Goal: Download file/media

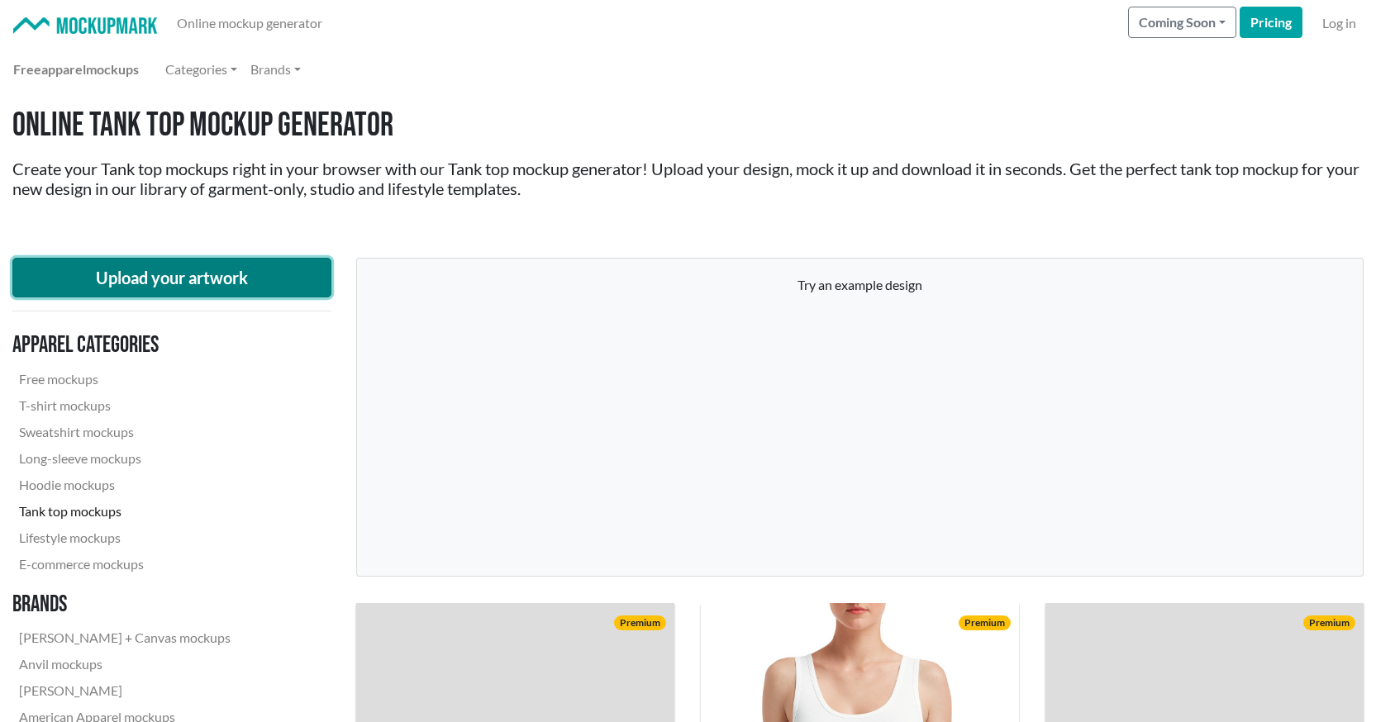
click at [160, 277] on button "Upload your artwork" at bounding box center [171, 278] width 319 height 40
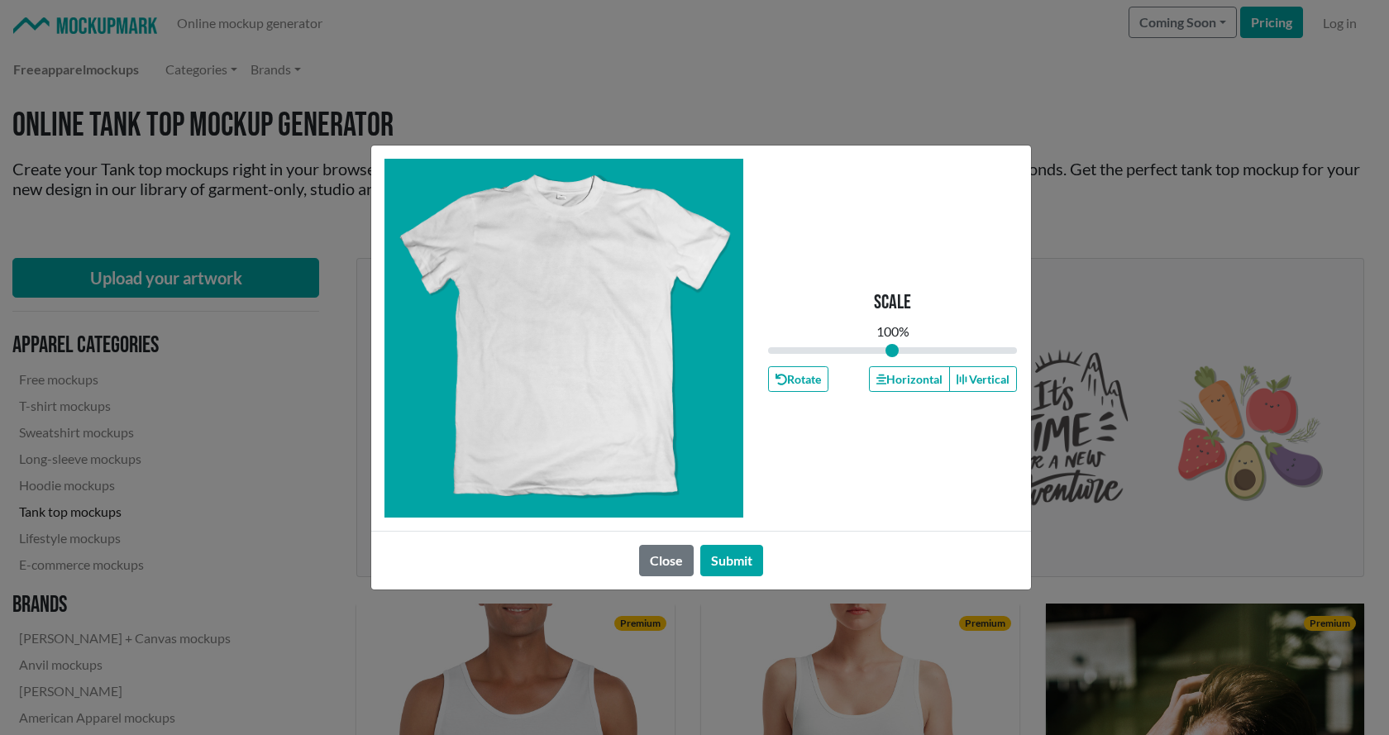
type input "1"
click at [725, 565] on button "Submit" at bounding box center [731, 560] width 63 height 31
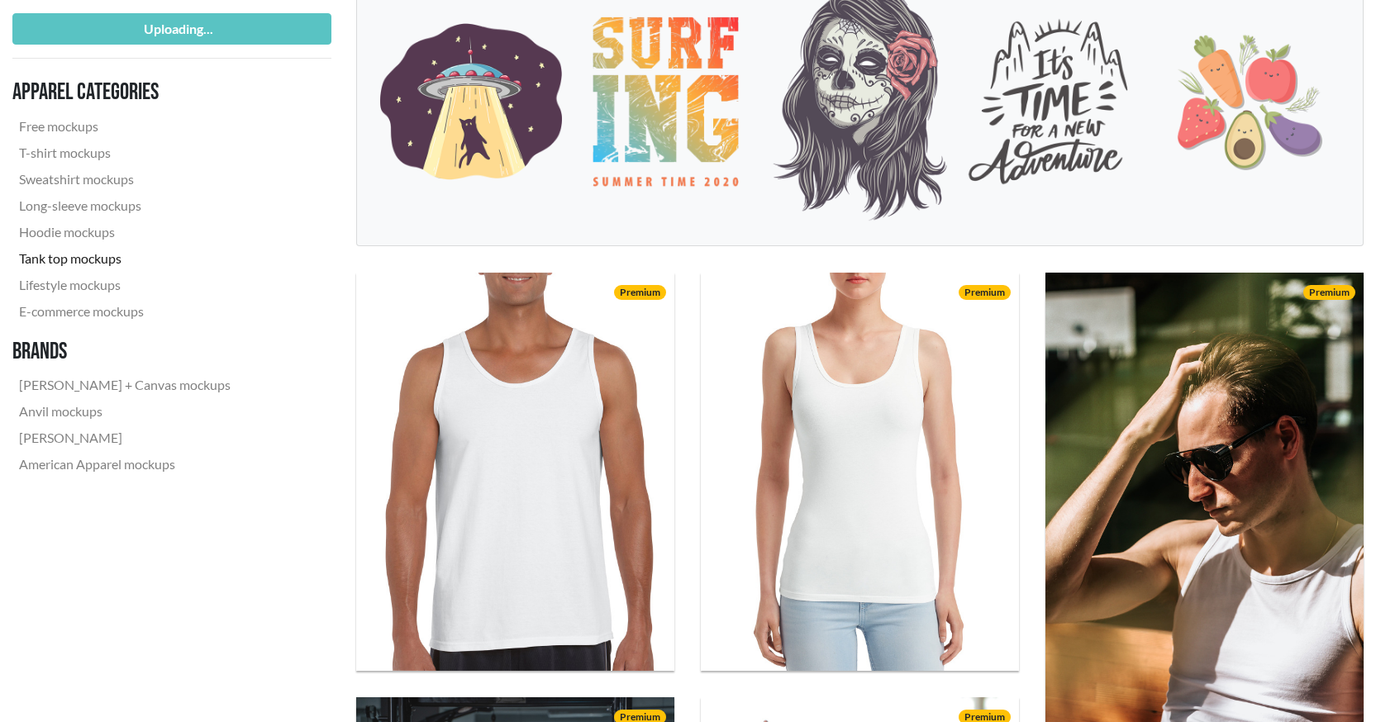
scroll to position [744, 0]
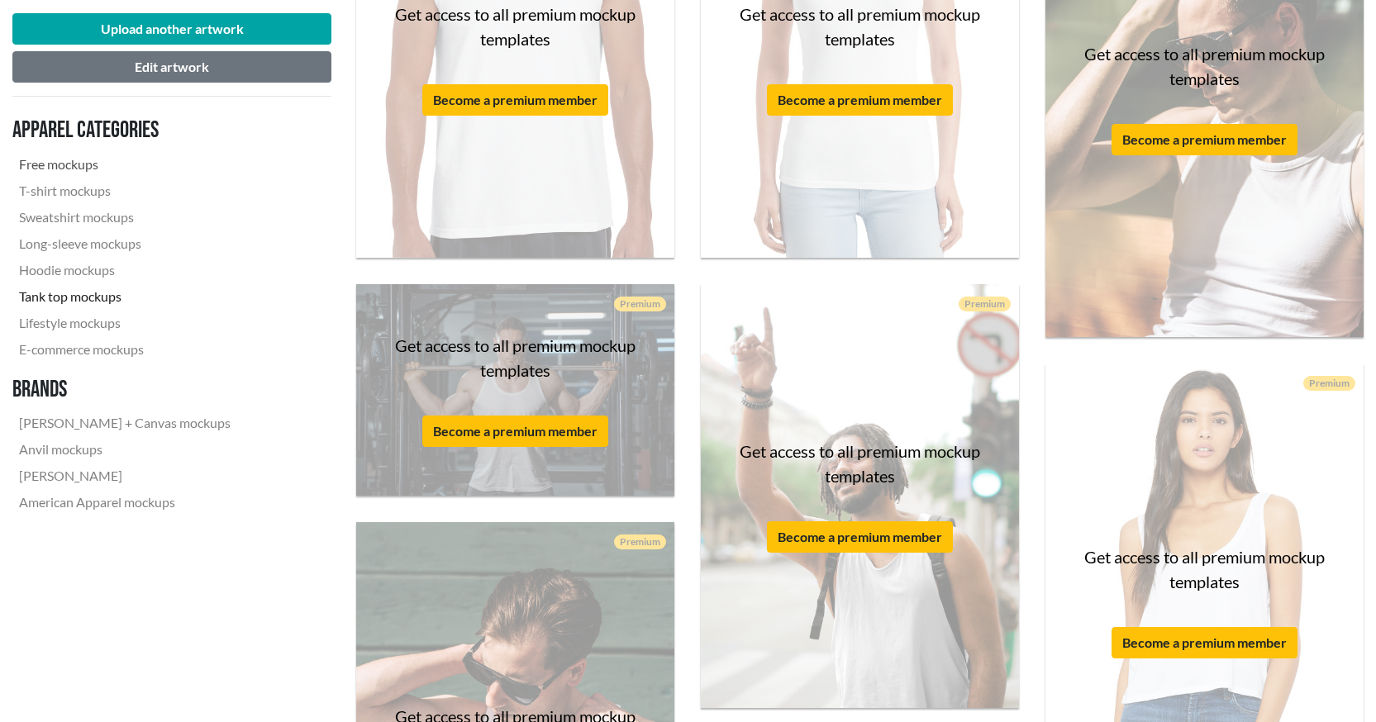
click at [64, 162] on link "Free mockups" at bounding box center [124, 164] width 225 height 26
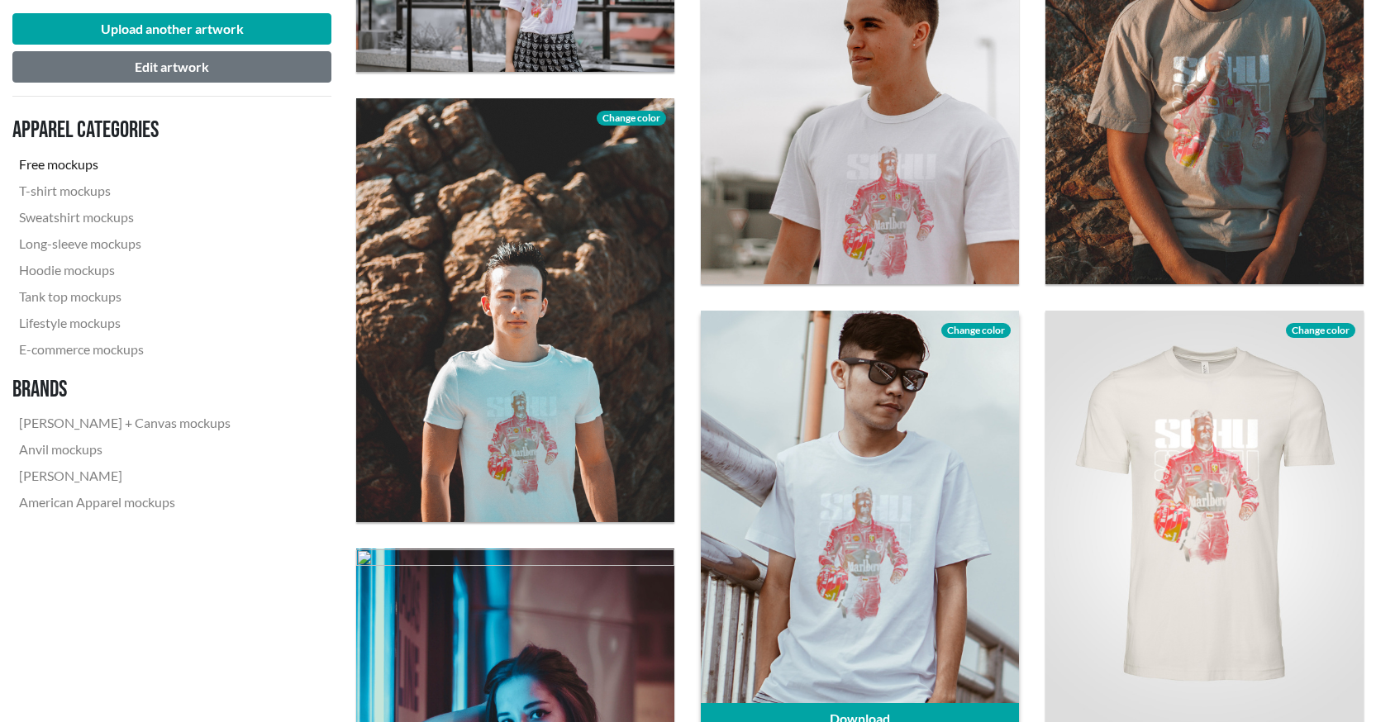
click at [960, 328] on span "Change color" at bounding box center [975, 330] width 69 height 15
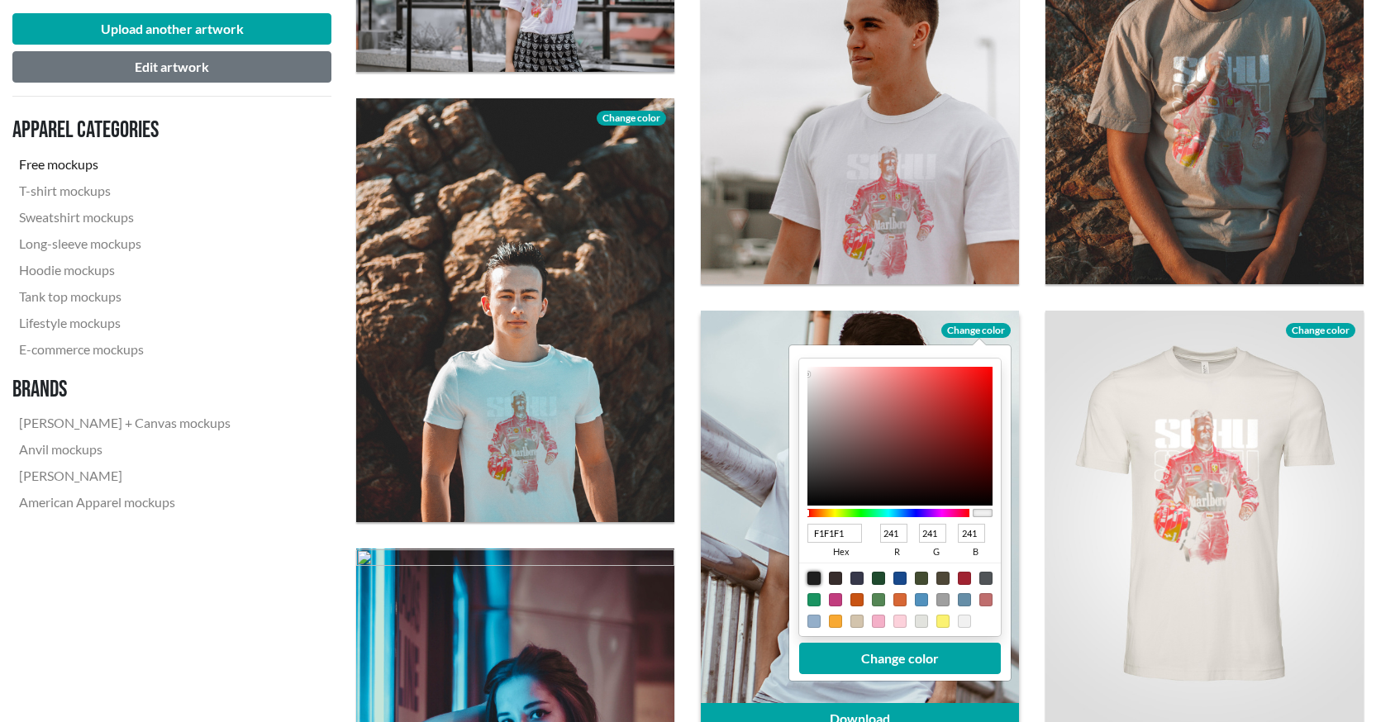
click at [817, 579] on div at bounding box center [813, 578] width 13 height 13
type input "1F1F1F"
type input "31"
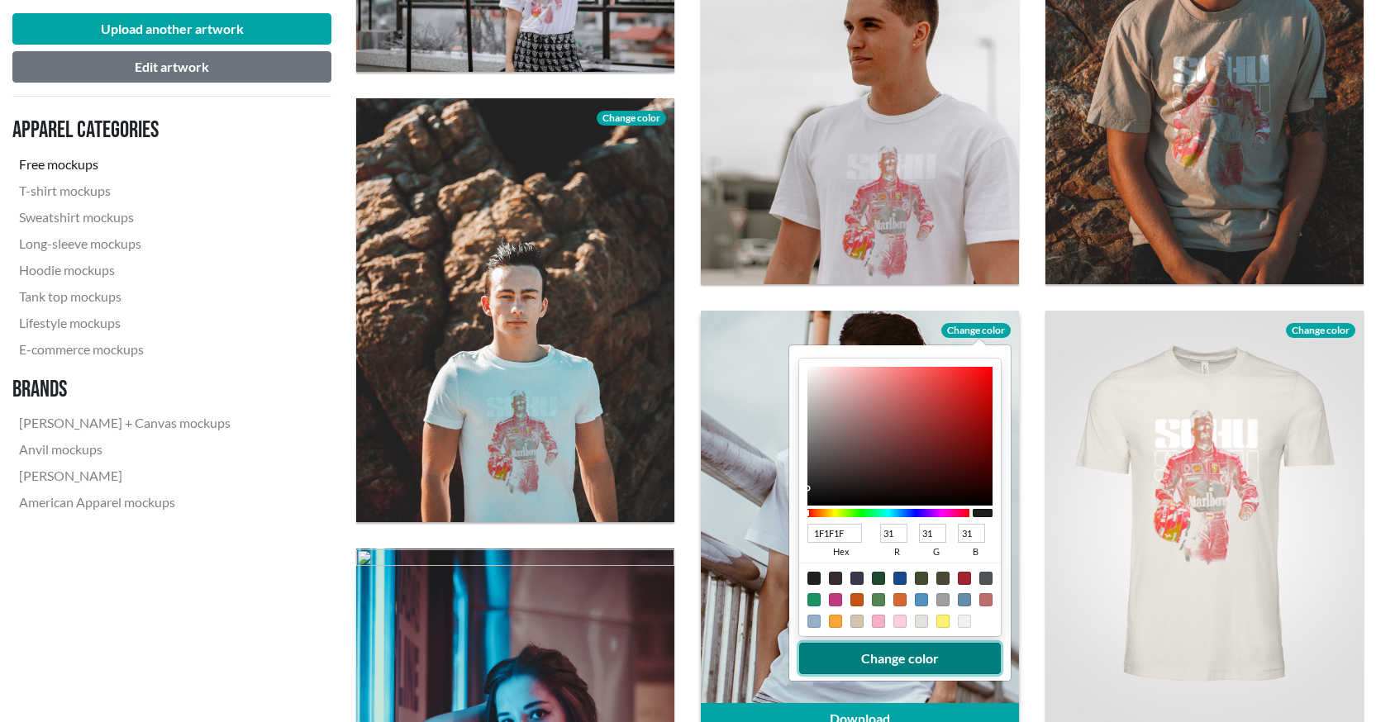
click at [896, 651] on button "Change color" at bounding box center [900, 658] width 202 height 31
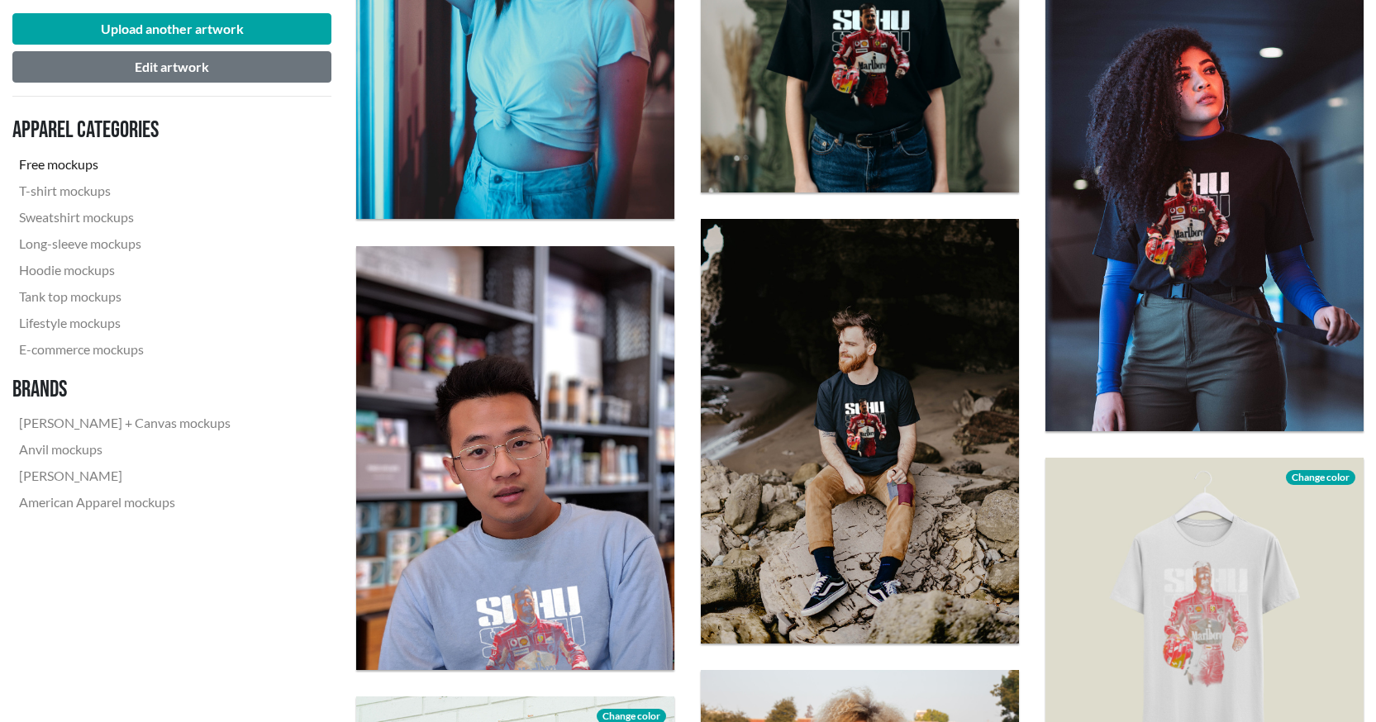
scroll to position [1901, 0]
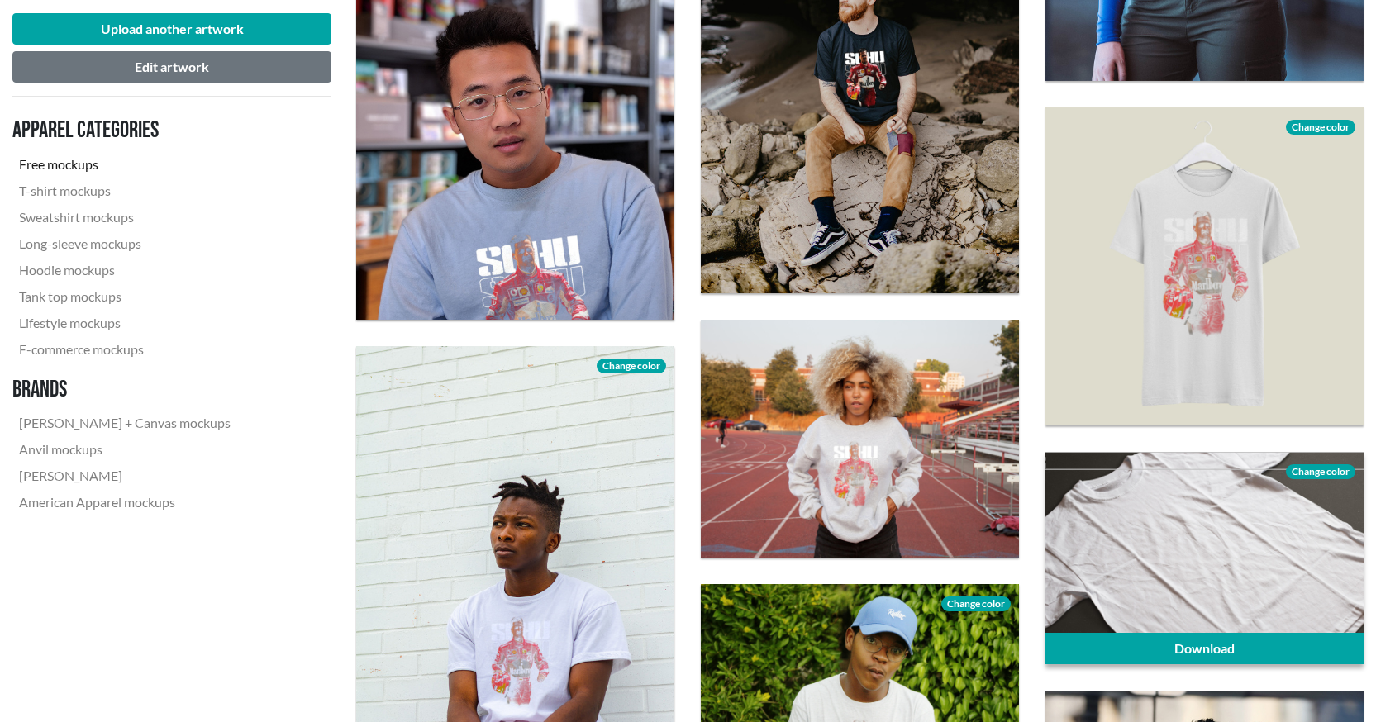
click at [1321, 468] on span "Change color" at bounding box center [1320, 471] width 69 height 15
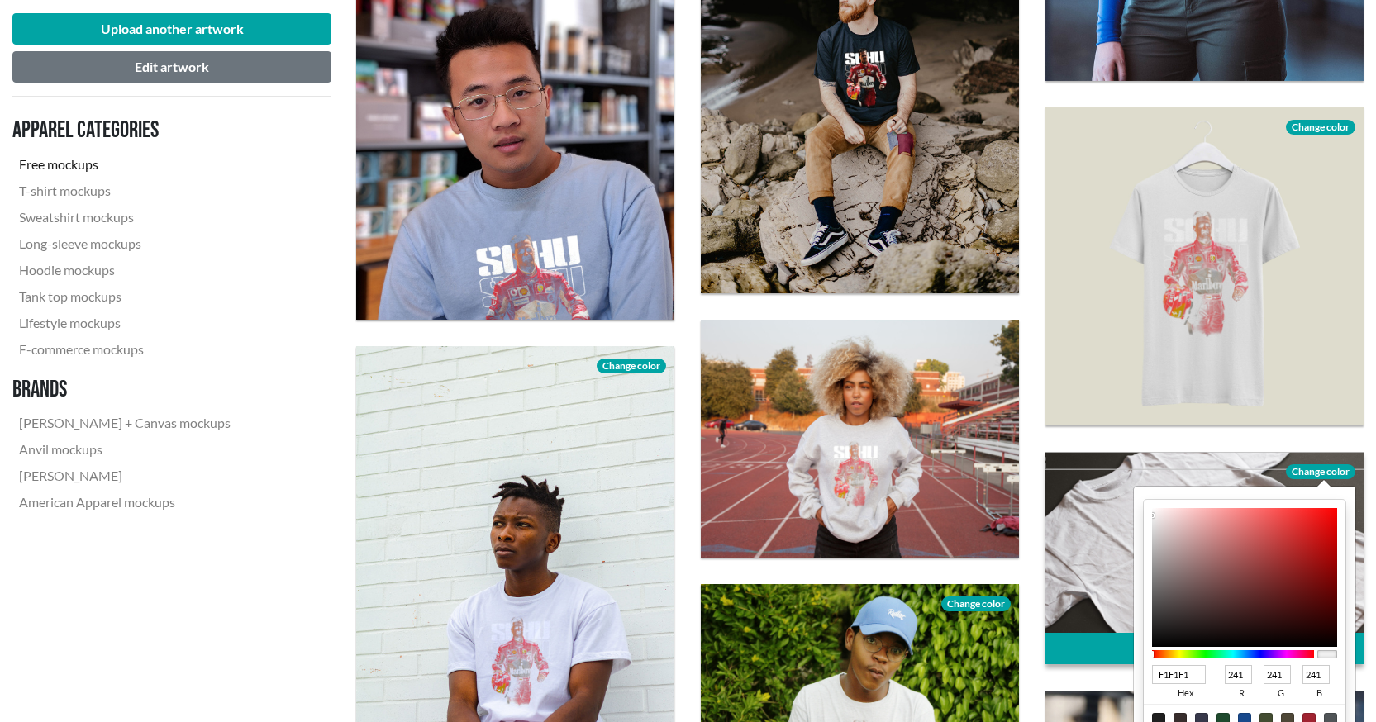
click at [1165, 719] on div at bounding box center [1158, 719] width 13 height 13
type input "1F1F1F"
type input "31"
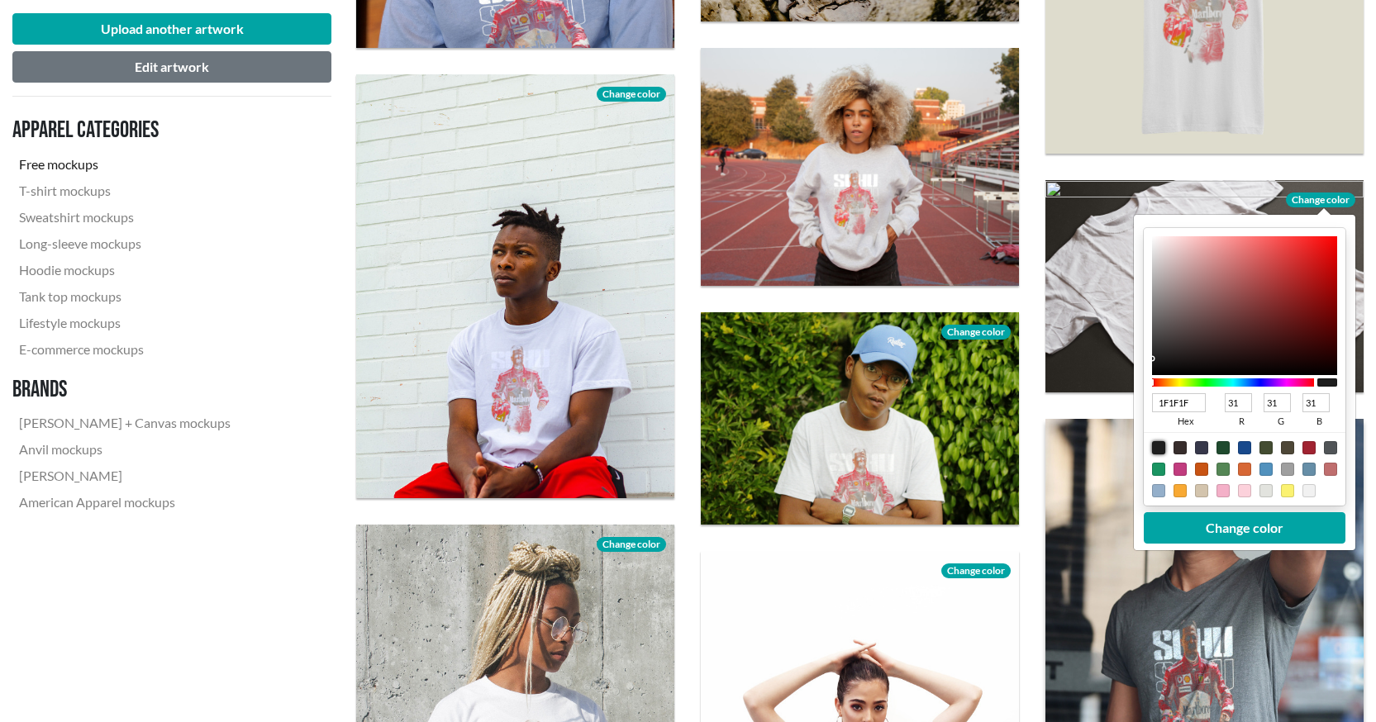
scroll to position [2232, 0]
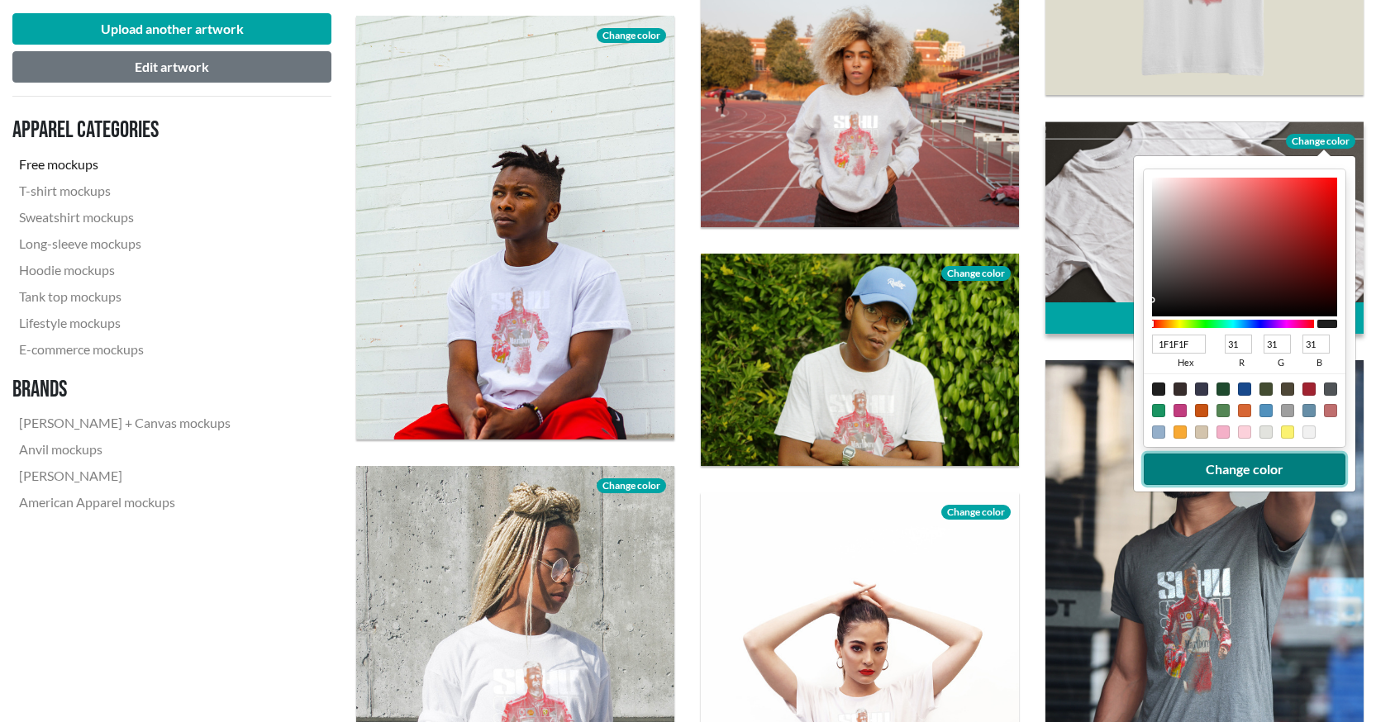
click at [1201, 474] on button "Change color" at bounding box center [1245, 469] width 202 height 31
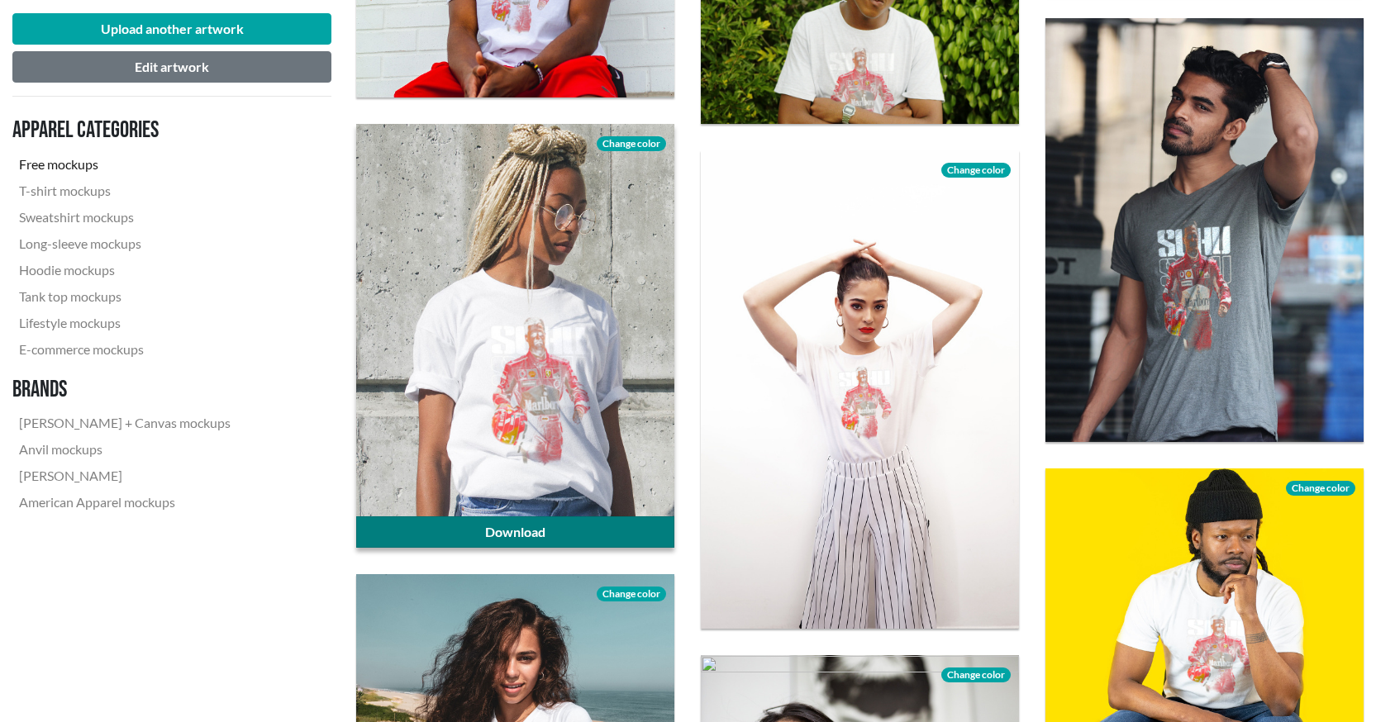
scroll to position [2645, 0]
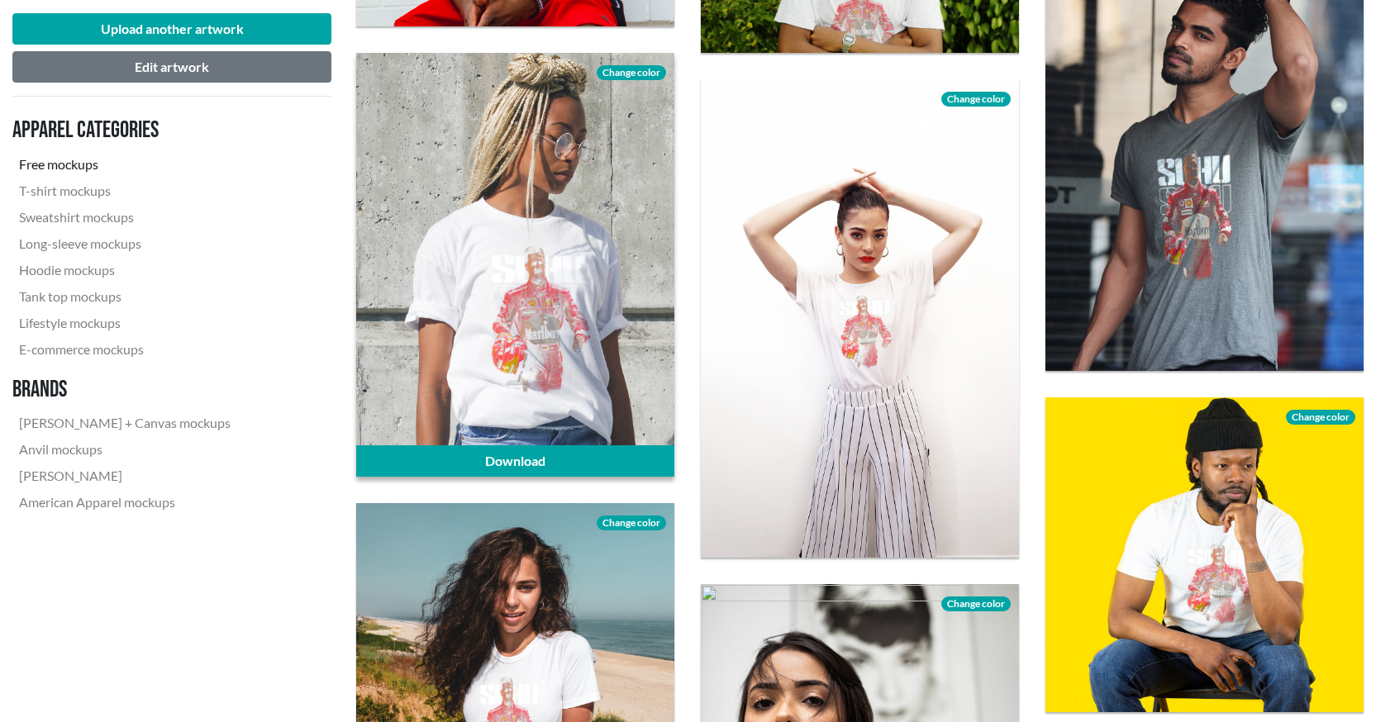
click at [617, 70] on span "Change color" at bounding box center [631, 72] width 69 height 15
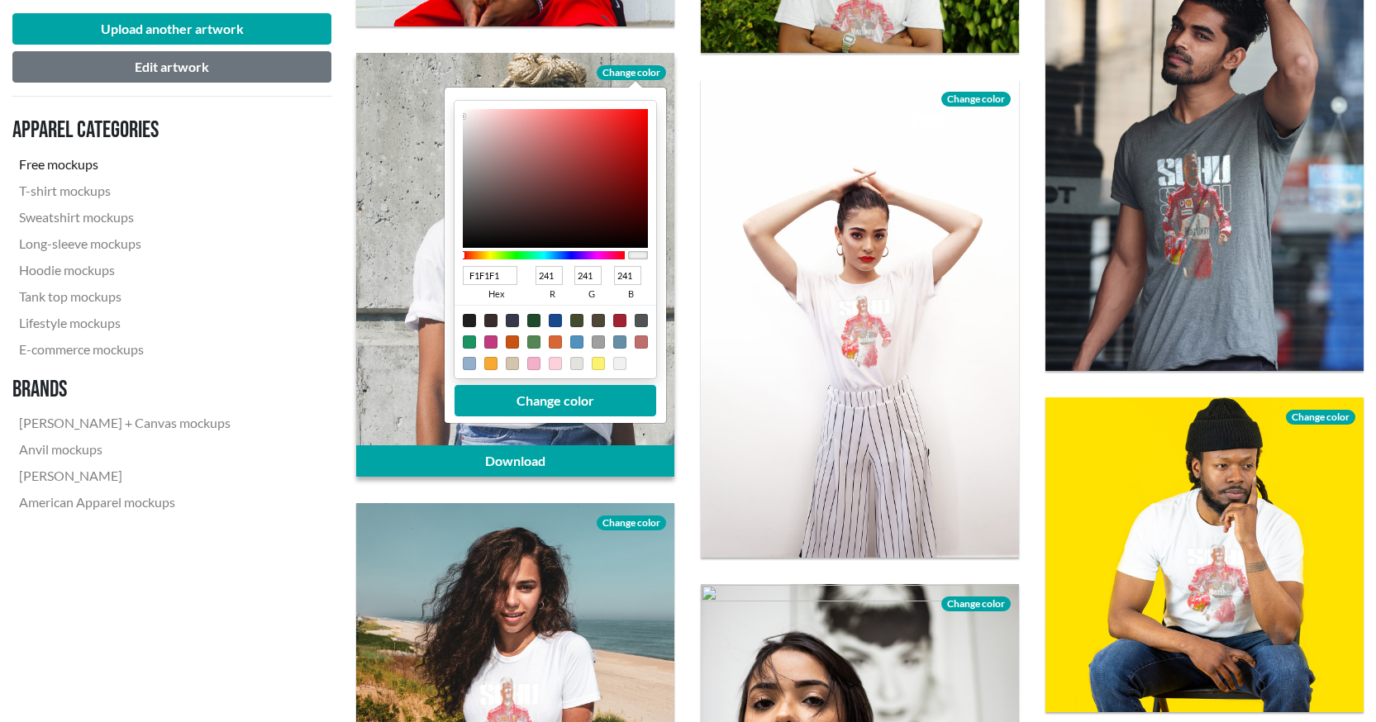
click at [466, 317] on div at bounding box center [469, 320] width 13 height 13
type input "1F1F1F"
type input "31"
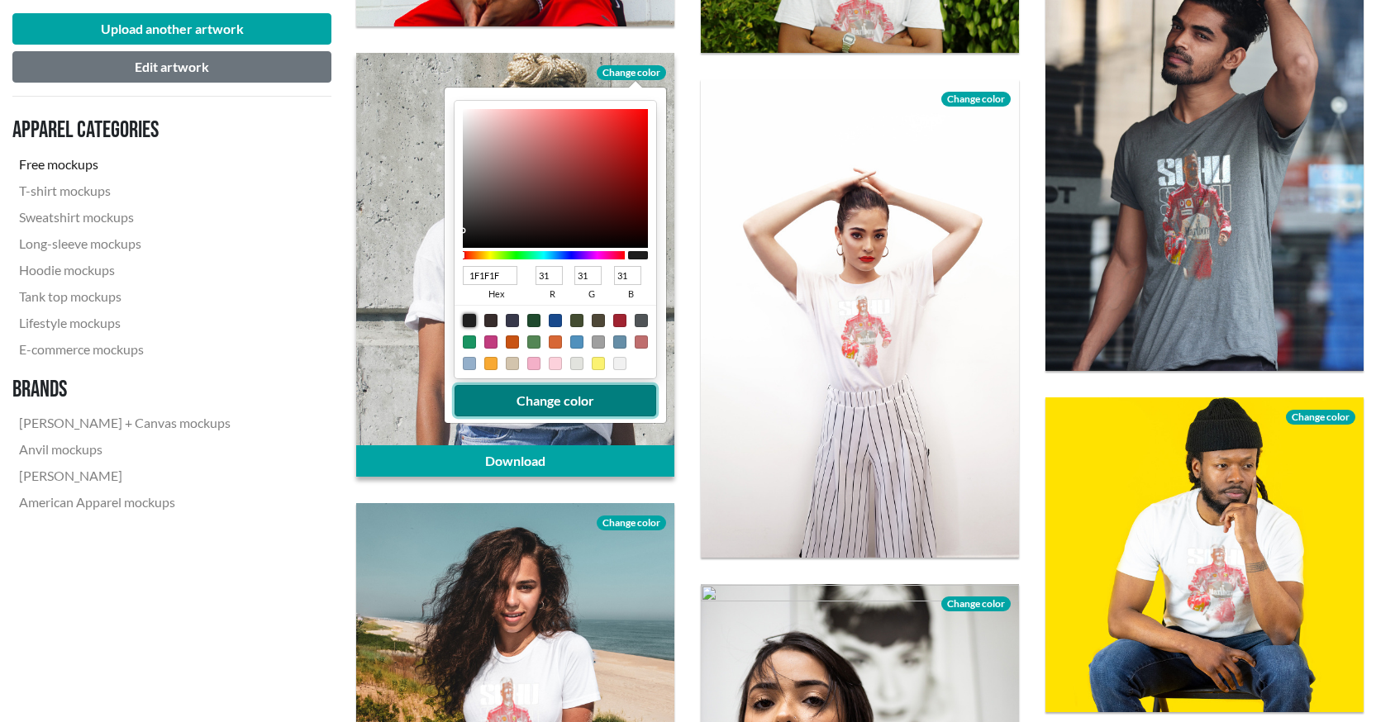
click at [513, 396] on button "Change color" at bounding box center [556, 400] width 202 height 31
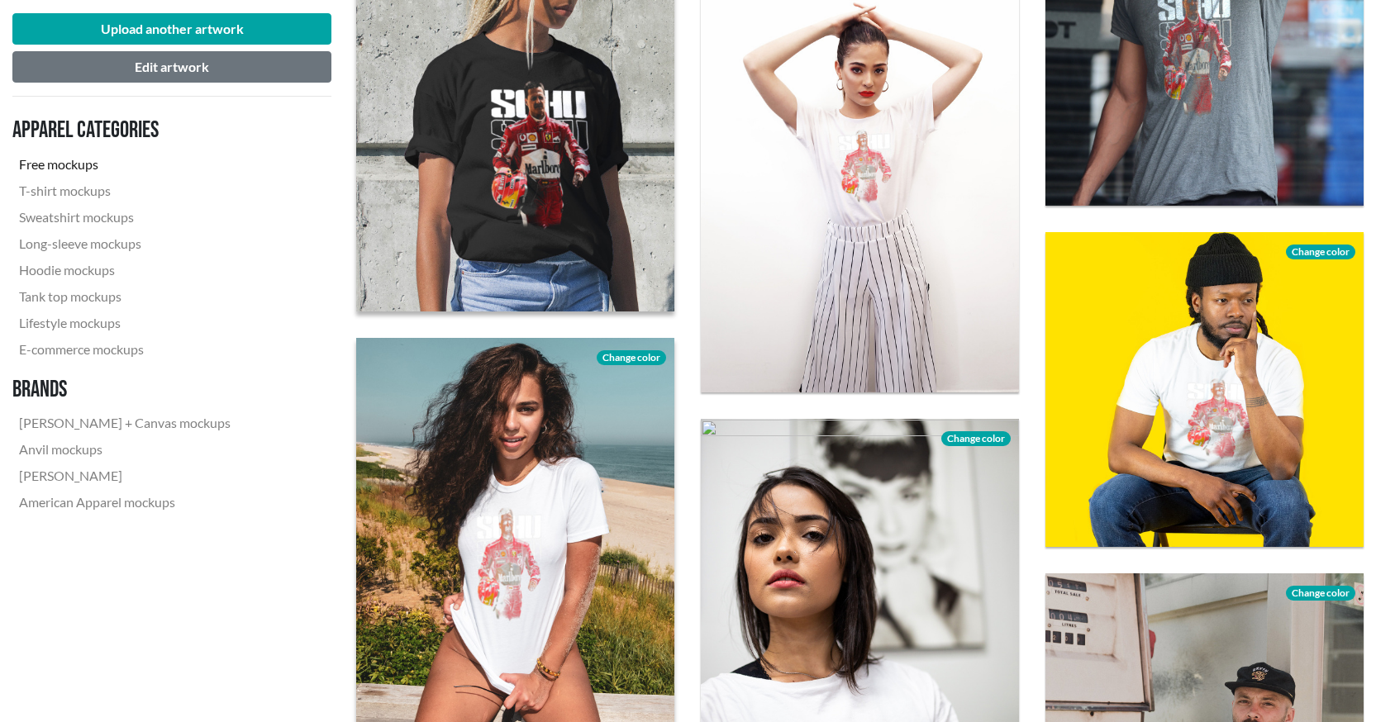
scroll to position [3141, 0]
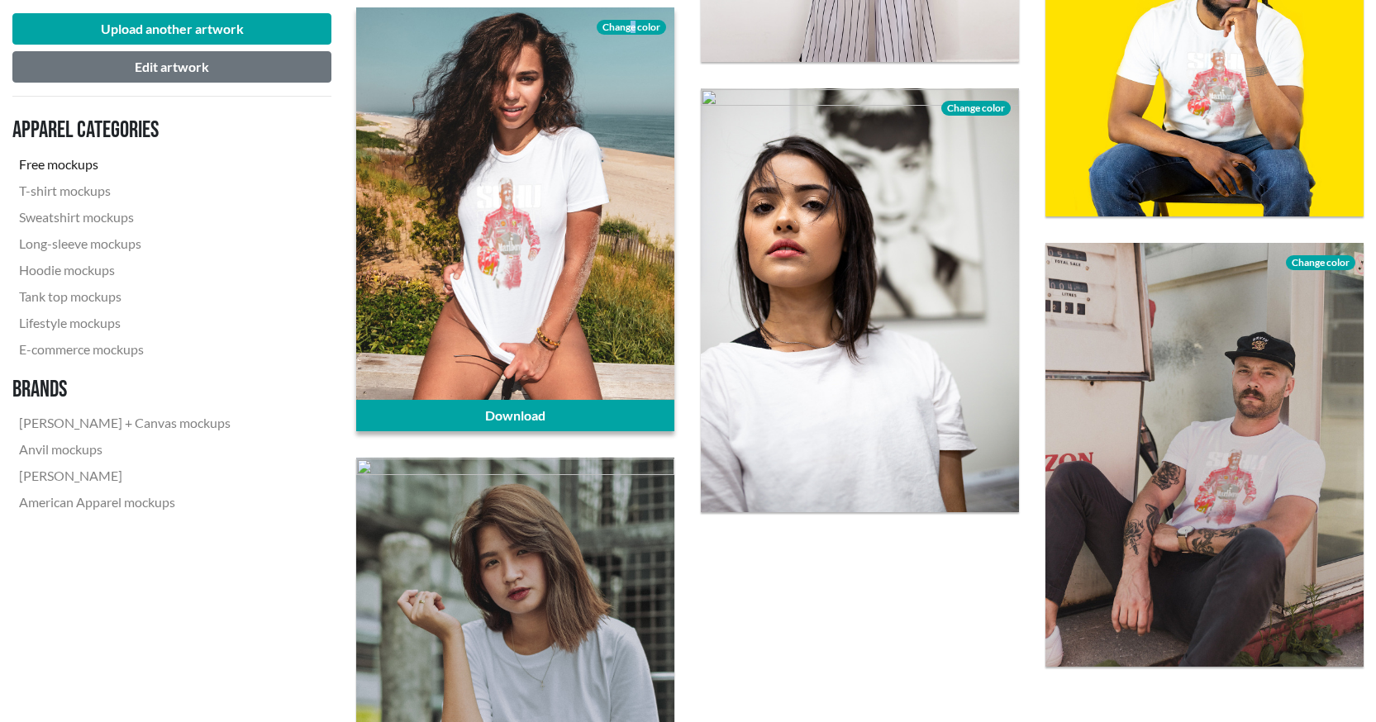
click at [633, 26] on span "Change color" at bounding box center [631, 27] width 69 height 15
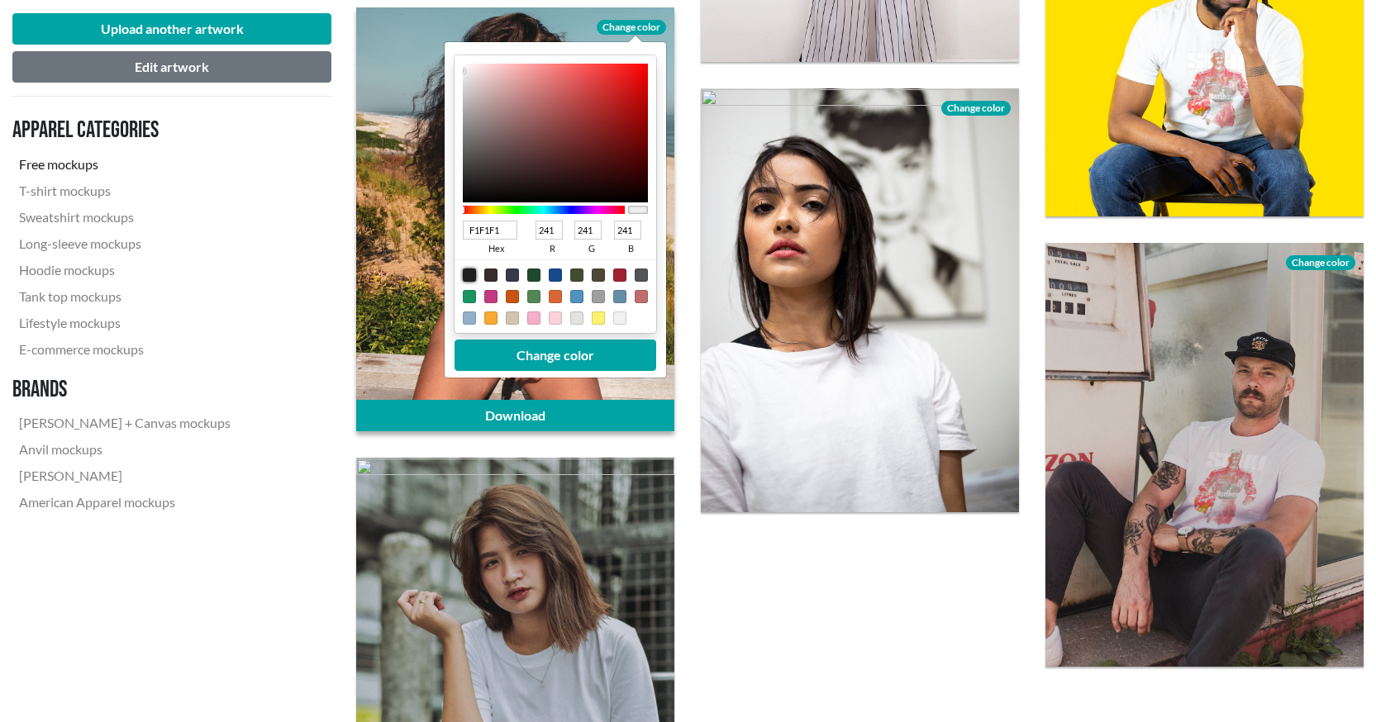
click at [465, 273] on div at bounding box center [469, 275] width 13 height 13
type input "1F1F1F"
type input "31"
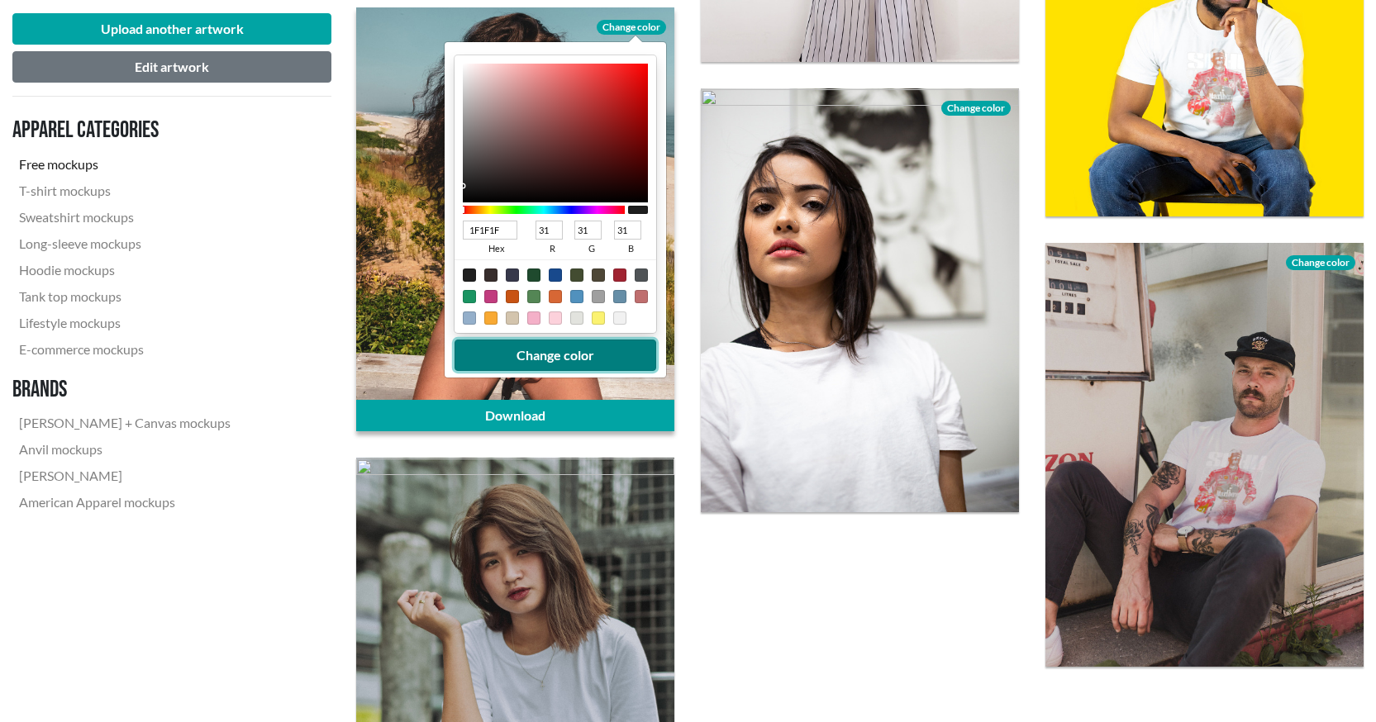
click at [543, 353] on button "Change color" at bounding box center [556, 355] width 202 height 31
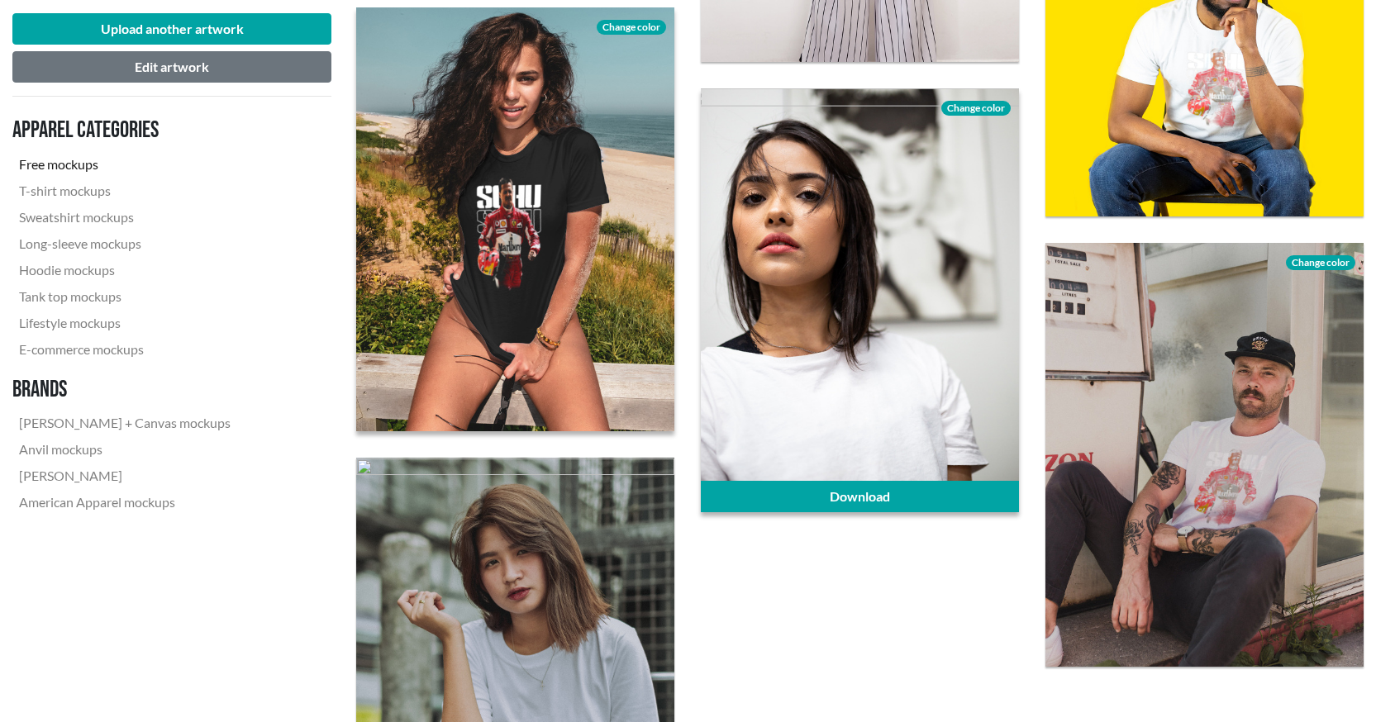
click at [966, 106] on span "Change color" at bounding box center [975, 108] width 69 height 15
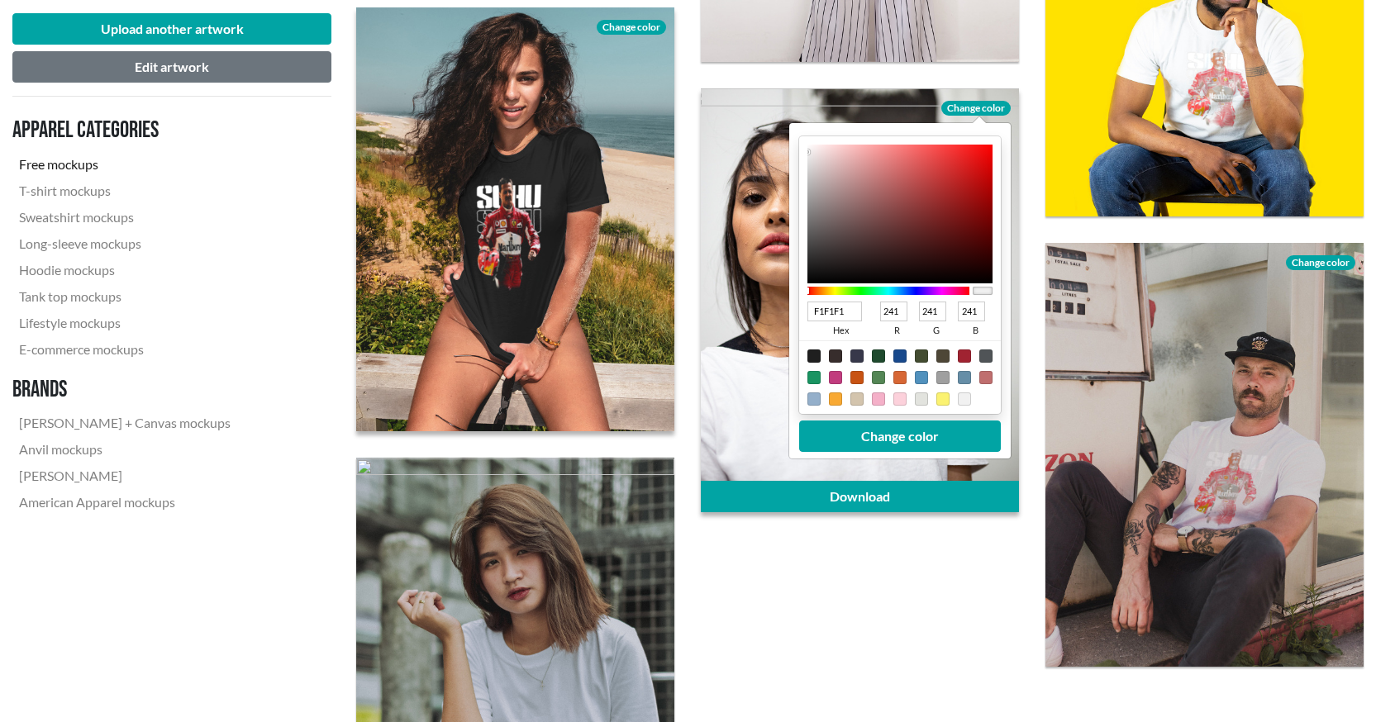
click at [812, 363] on div at bounding box center [813, 356] width 13 height 13
type input "1F1F1F"
type input "31"
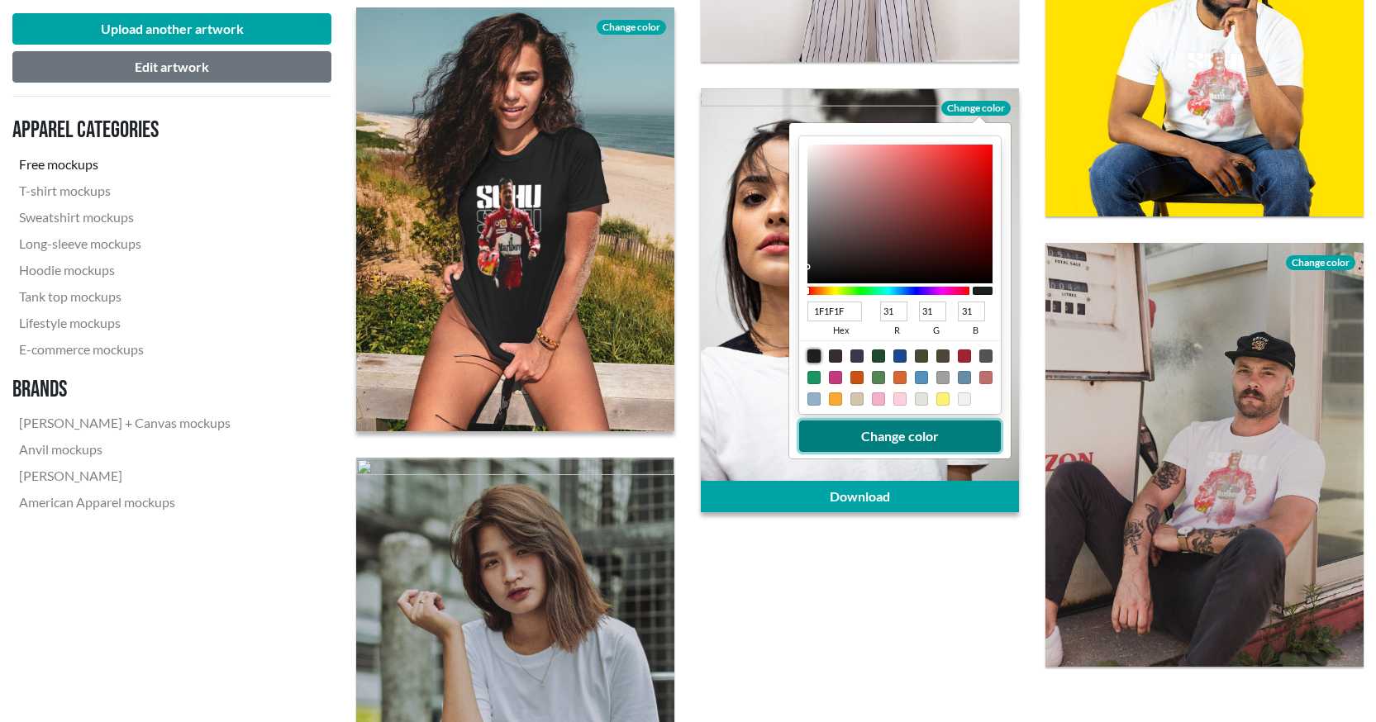
click at [894, 438] on button "Change color" at bounding box center [900, 436] width 202 height 31
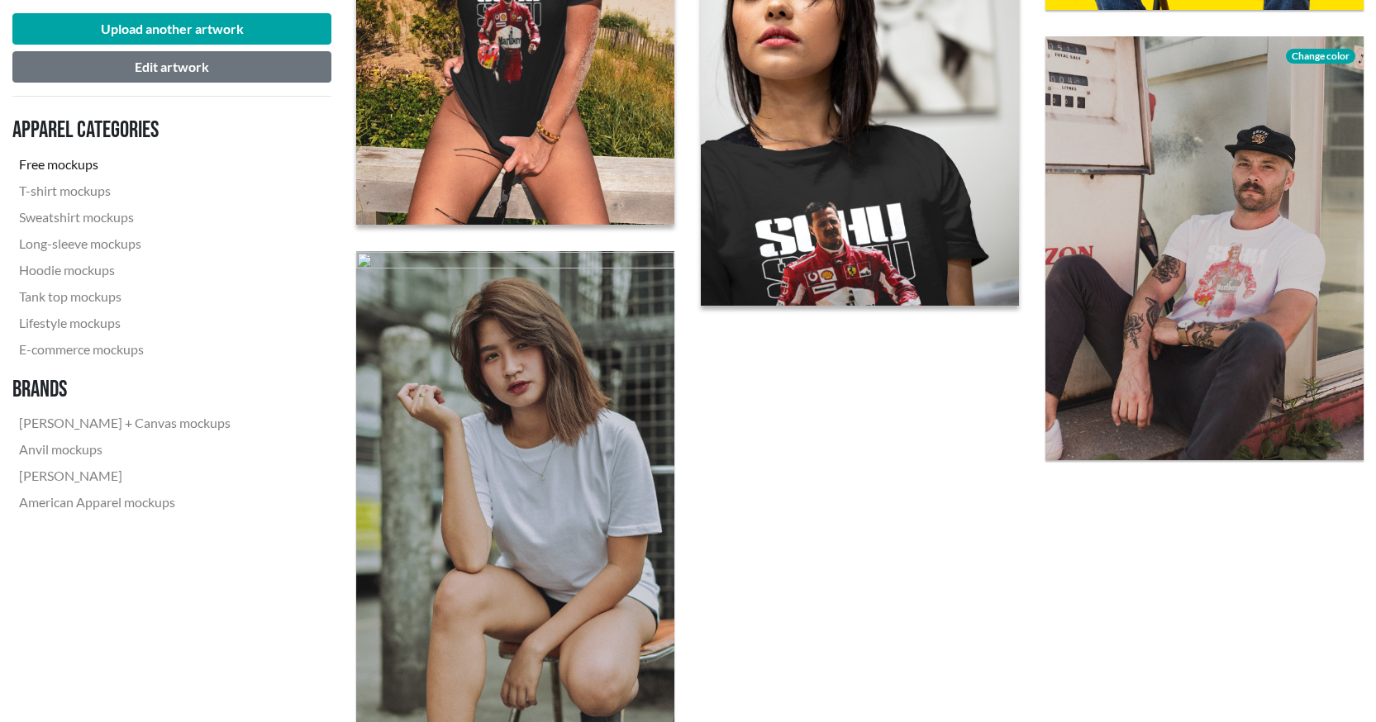
scroll to position [3389, 0]
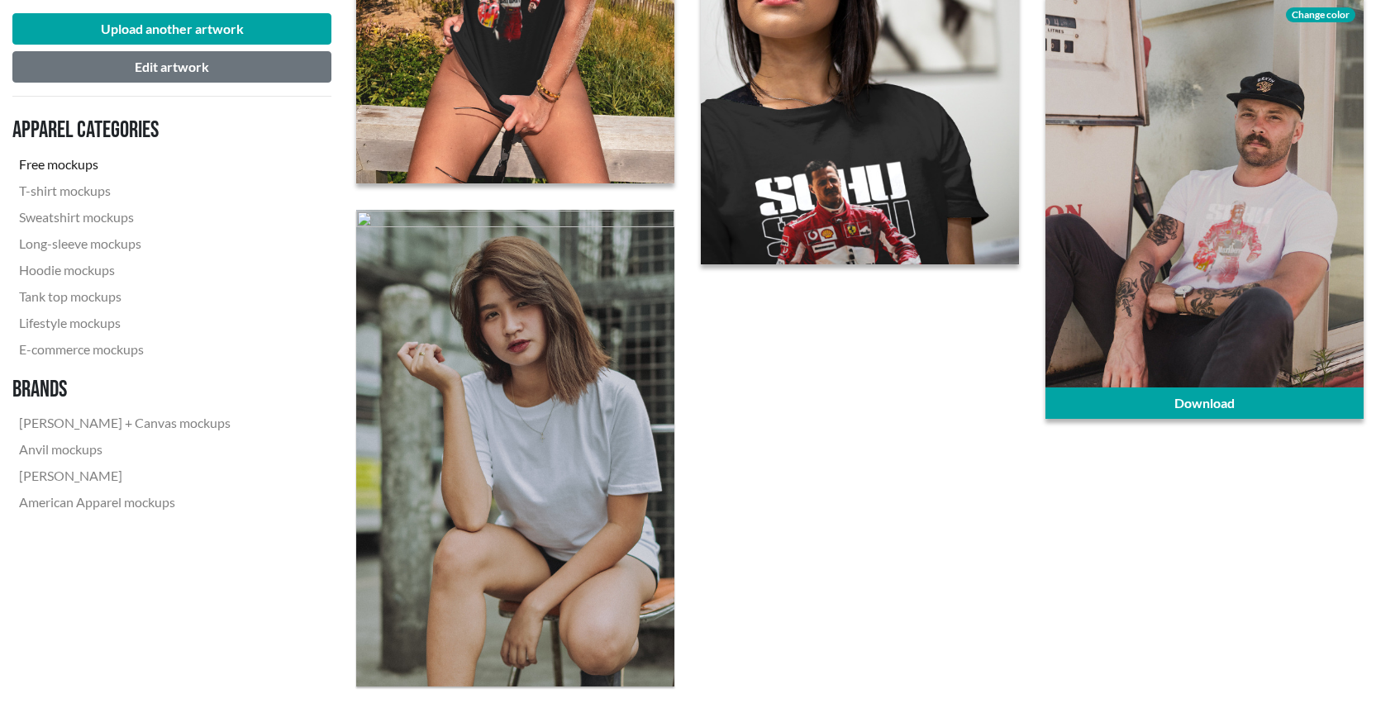
click at [1331, 12] on span "Change color" at bounding box center [1320, 14] width 69 height 15
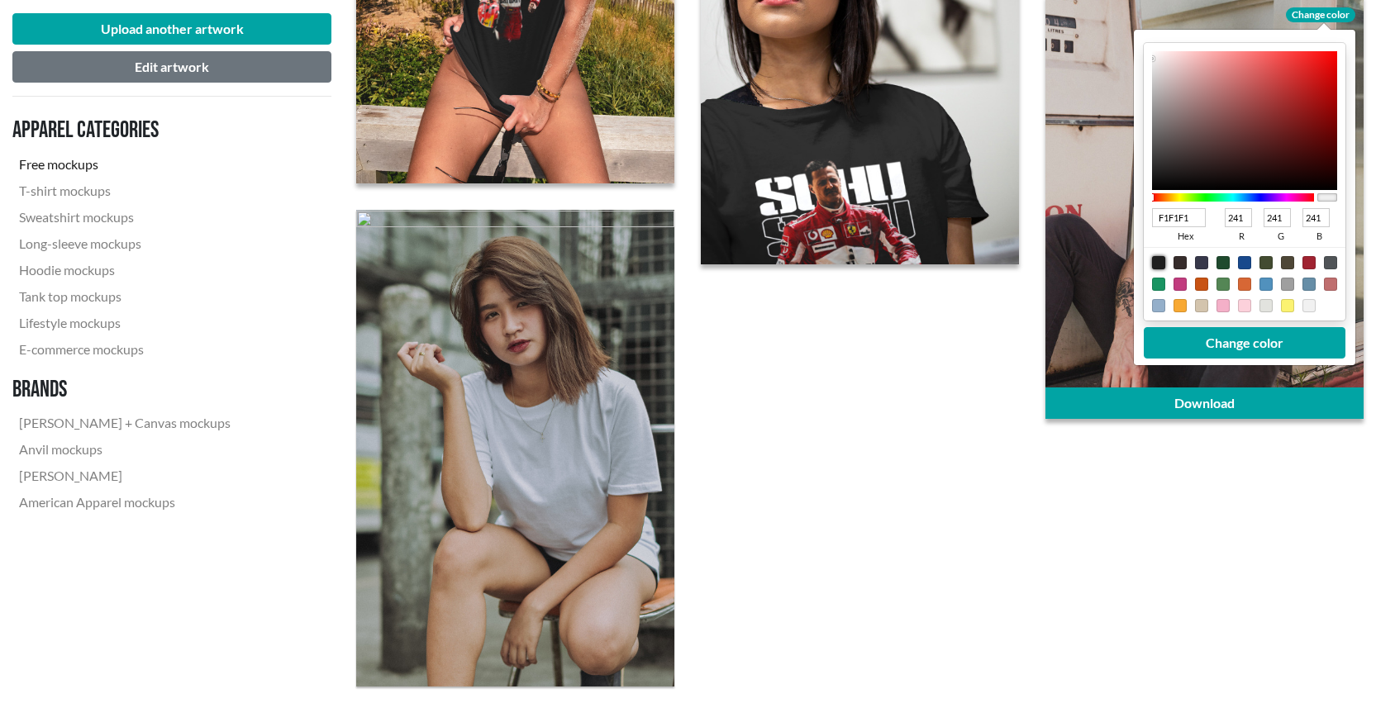
click at [1158, 263] on div at bounding box center [1158, 262] width 13 height 13
type input "1F1F1F"
type input "31"
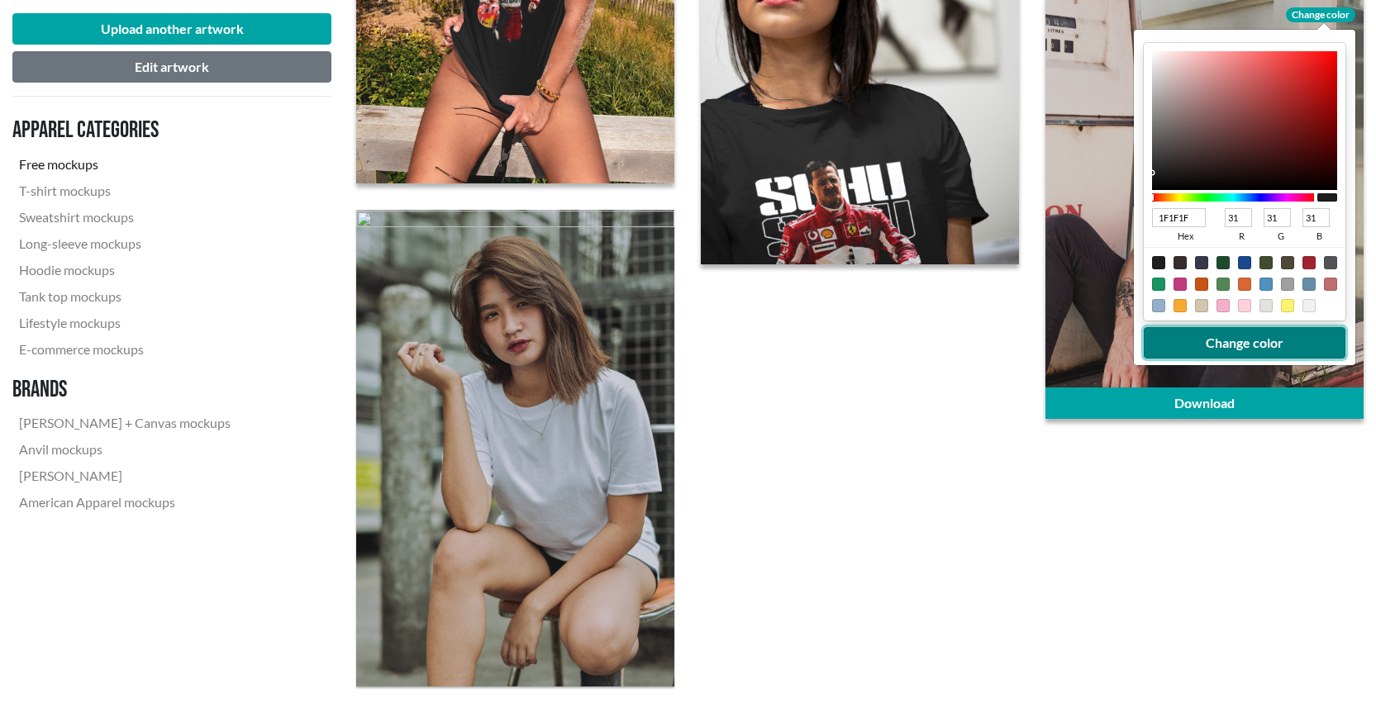
click at [1216, 337] on button "Change color" at bounding box center [1245, 342] width 202 height 31
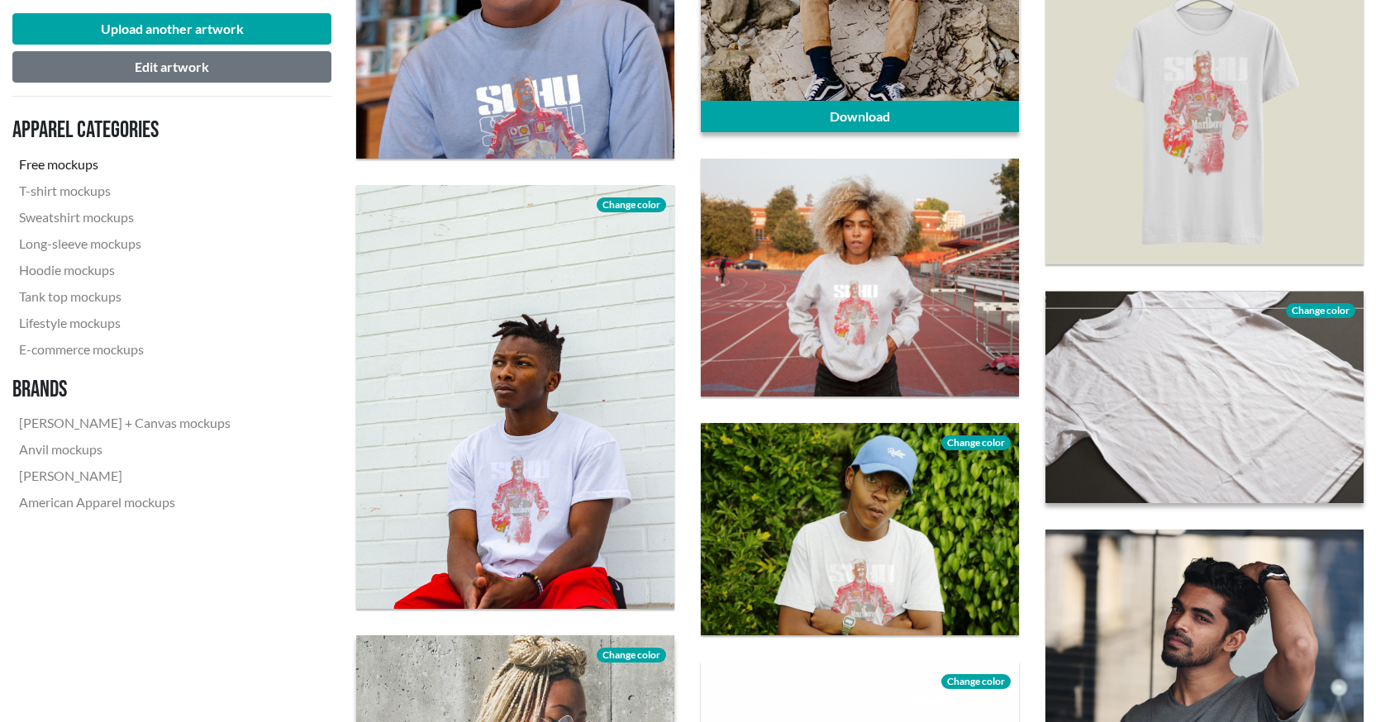
scroll to position [2066, 0]
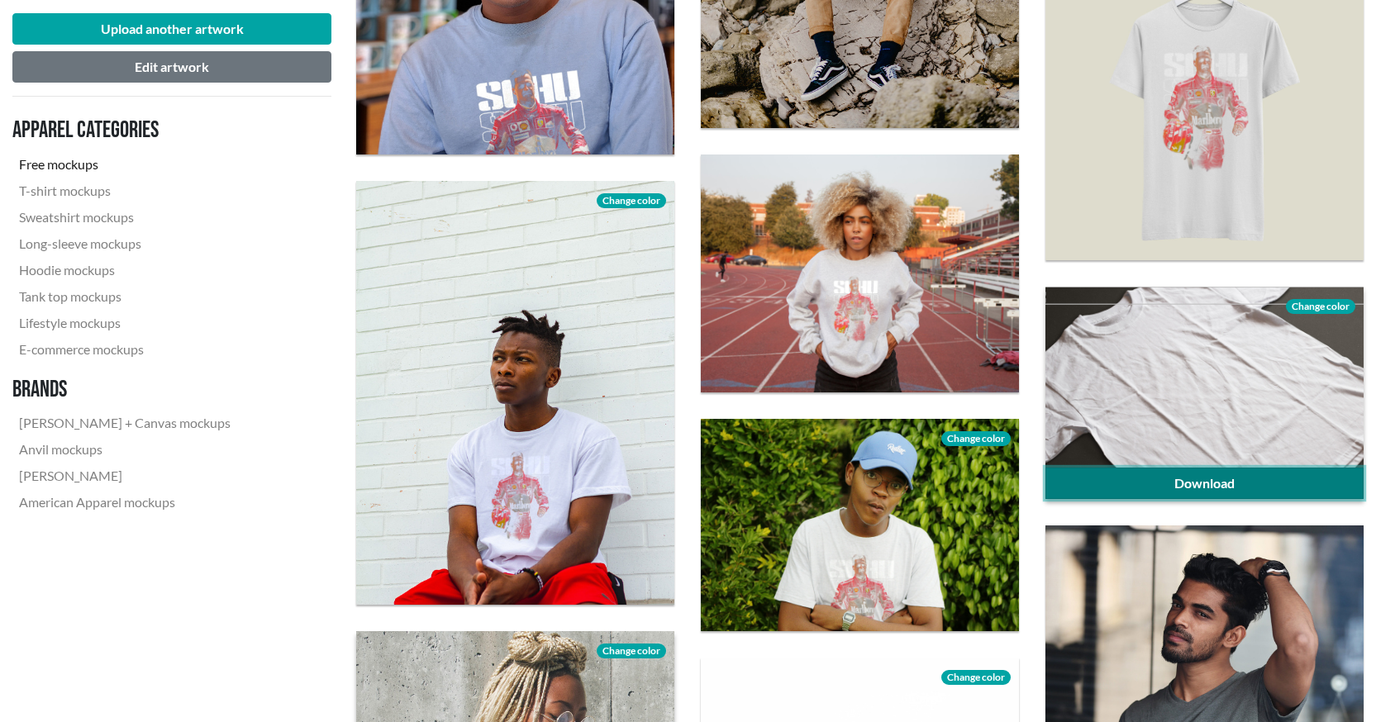
click at [1222, 486] on link "Download" at bounding box center [1205, 483] width 318 height 31
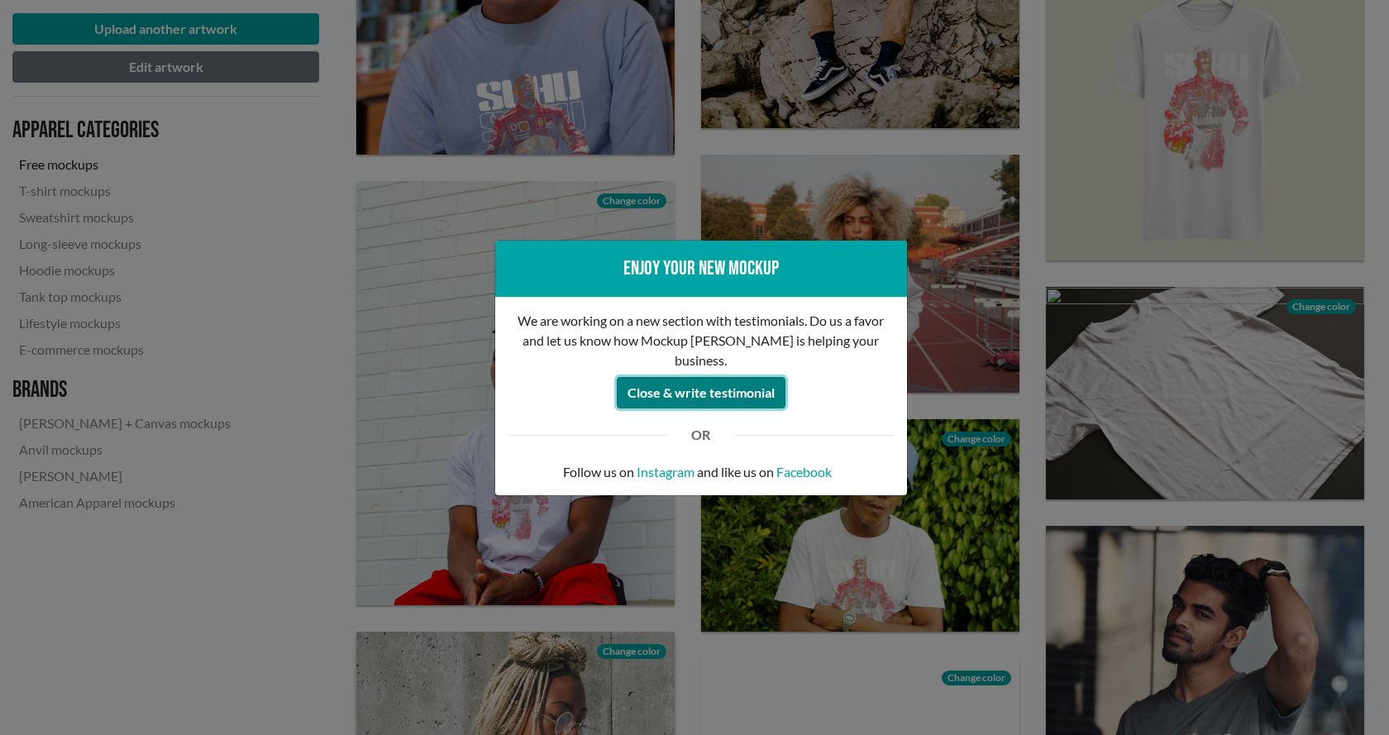
click at [703, 390] on button "Close & write testimonial" at bounding box center [701, 392] width 169 height 31
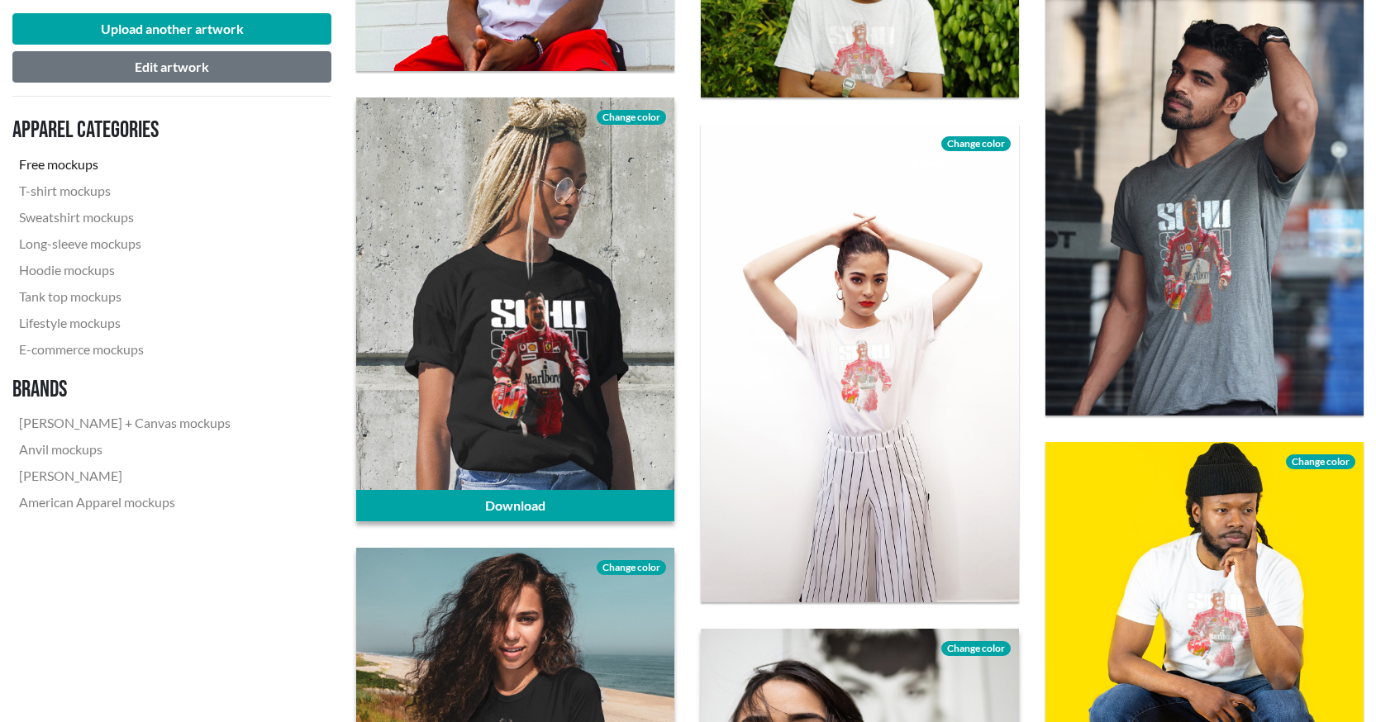
scroll to position [2645, 0]
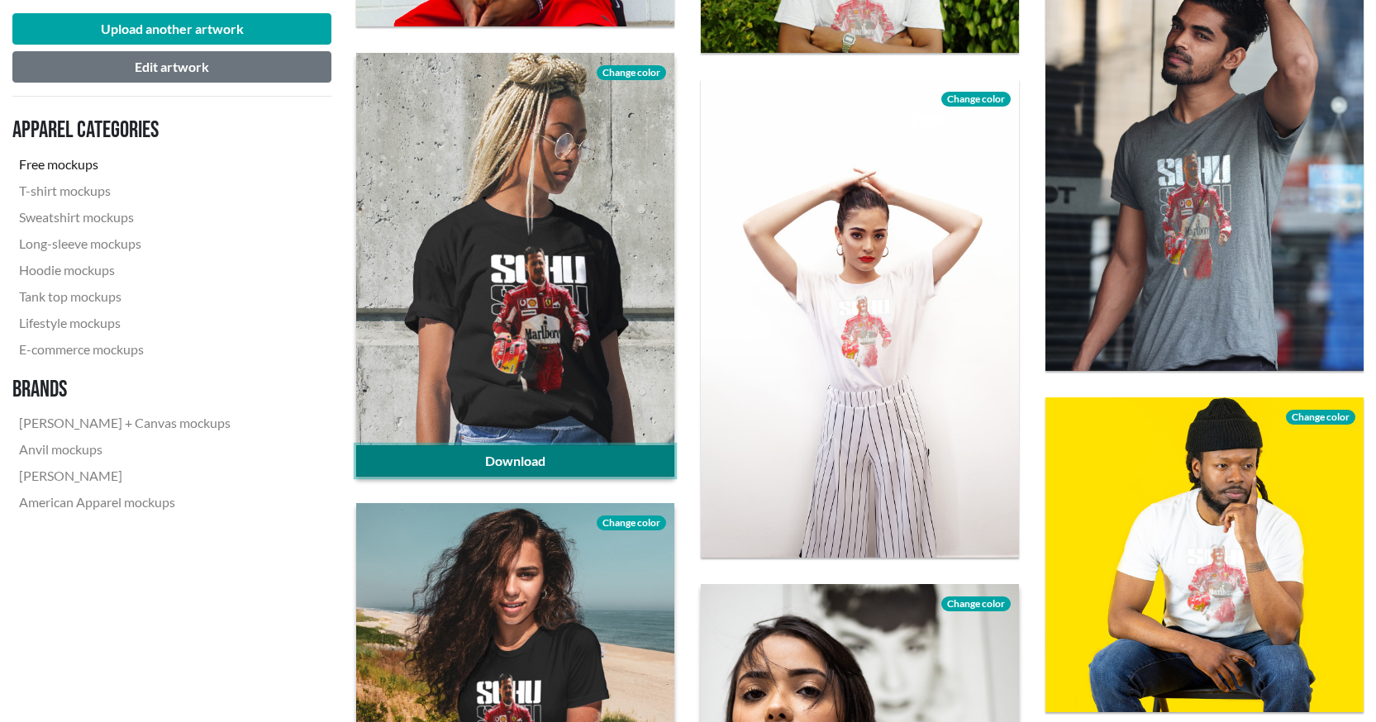
click at [513, 458] on link "Download" at bounding box center [515, 460] width 318 height 31
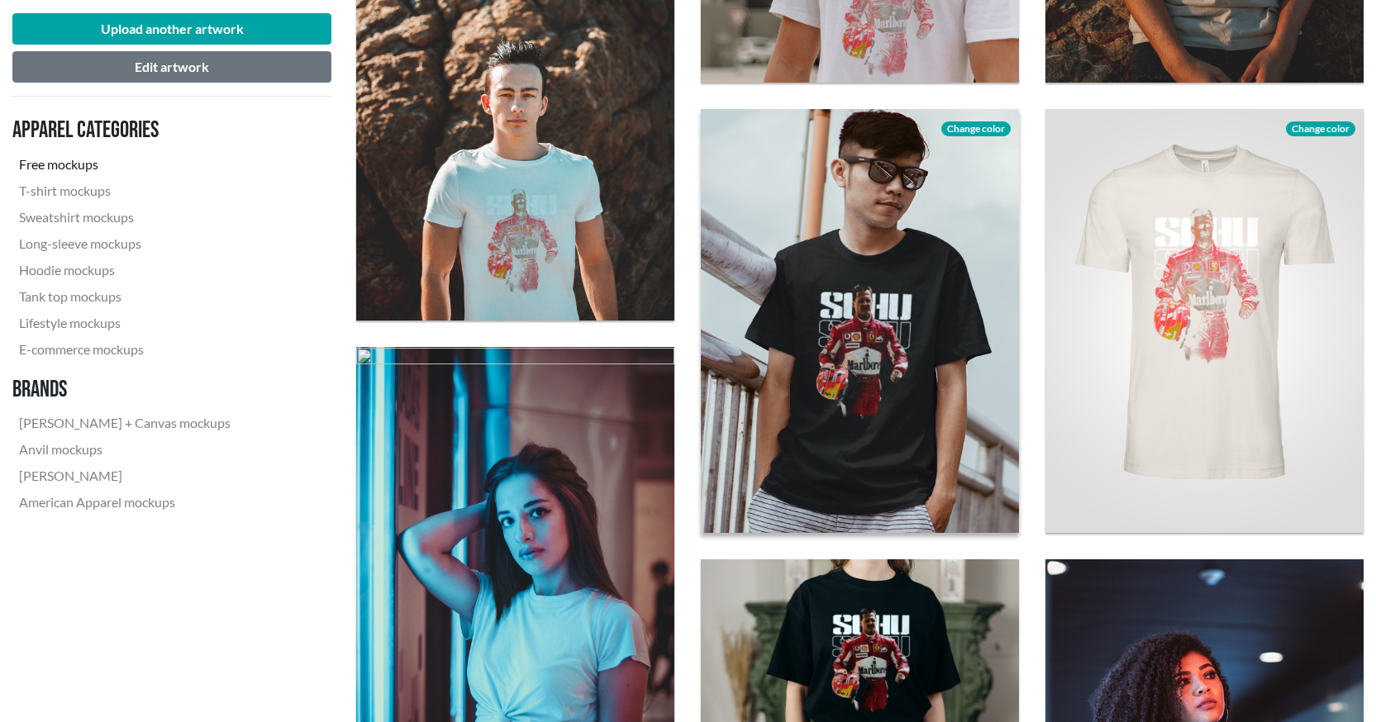
scroll to position [909, 0]
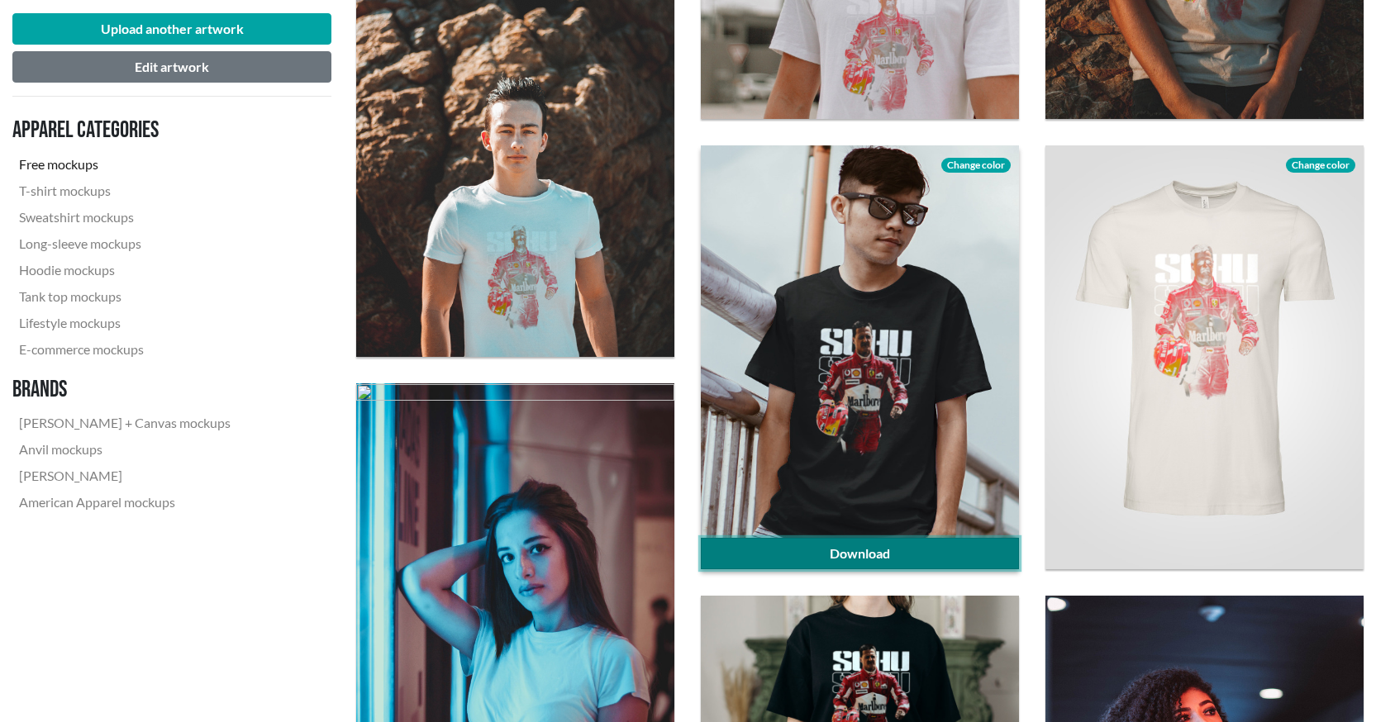
click at [869, 558] on link "Download" at bounding box center [860, 553] width 318 height 31
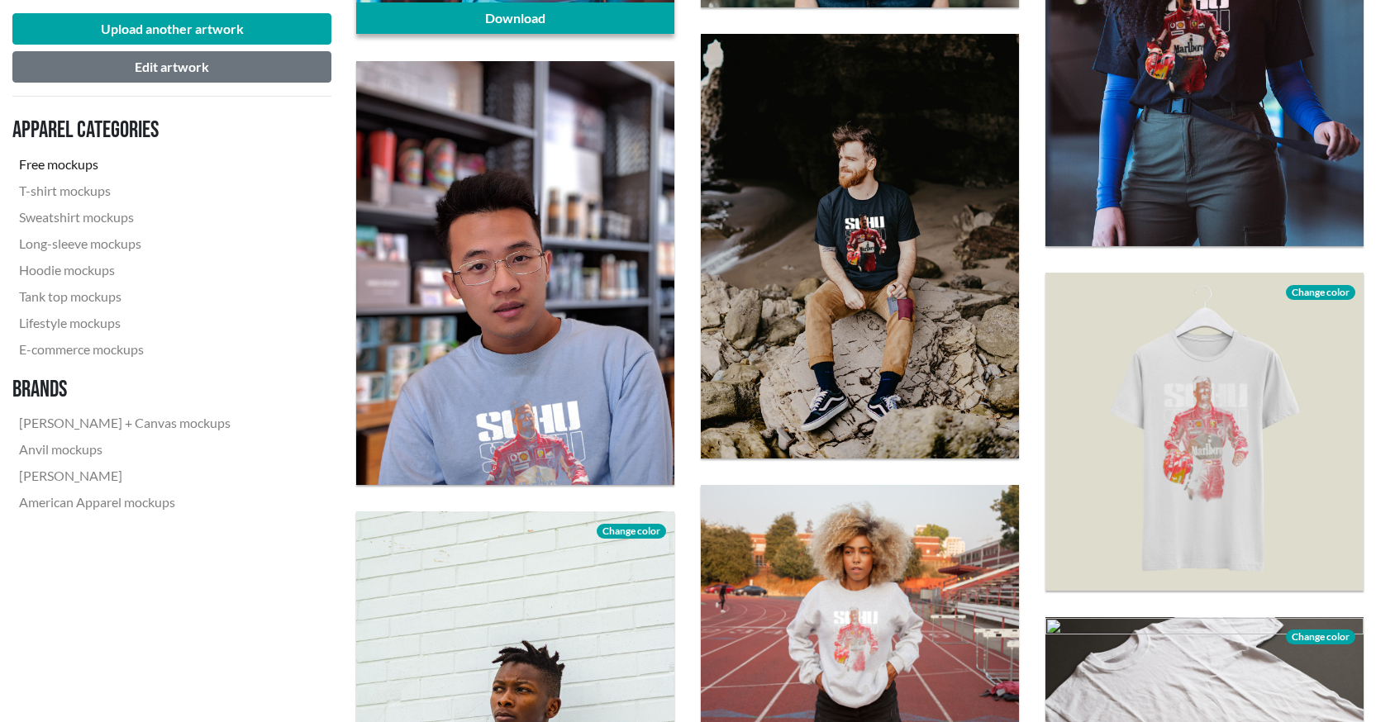
scroll to position [1488, 0]
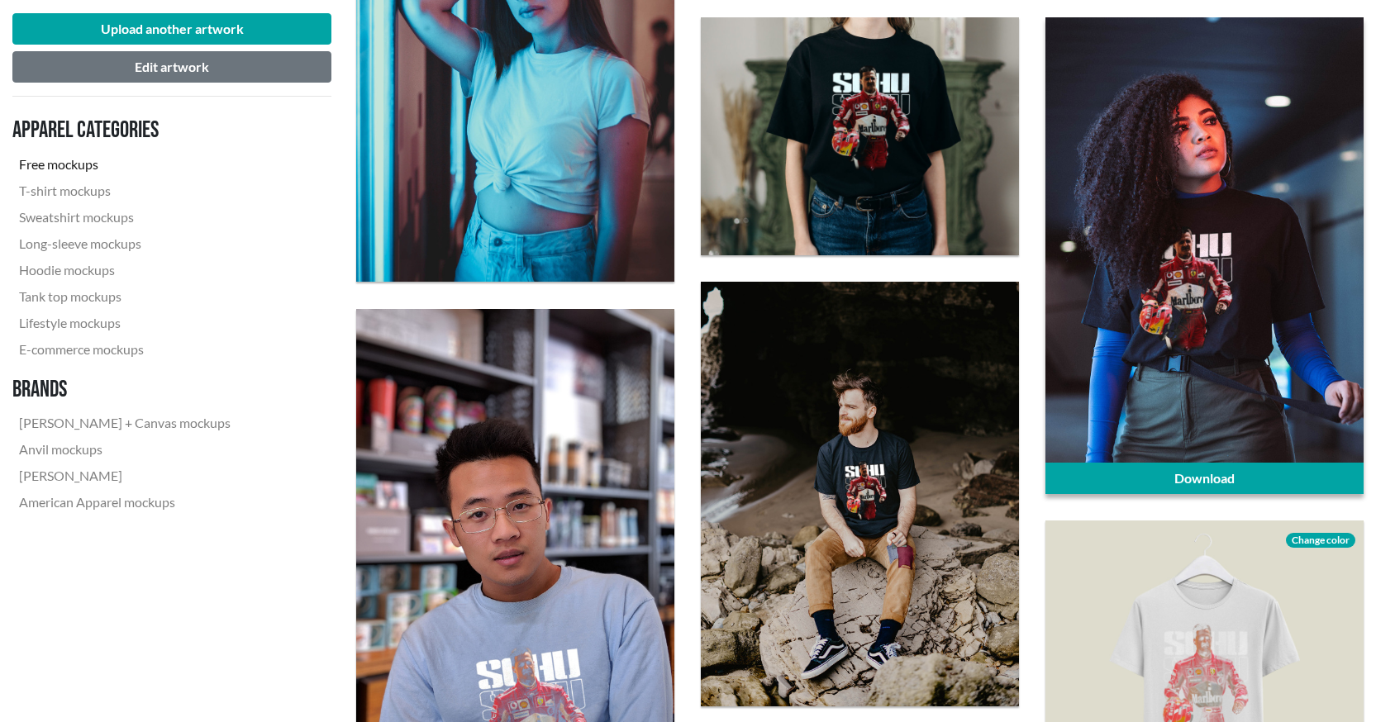
click at [1218, 278] on div at bounding box center [1205, 255] width 318 height 477
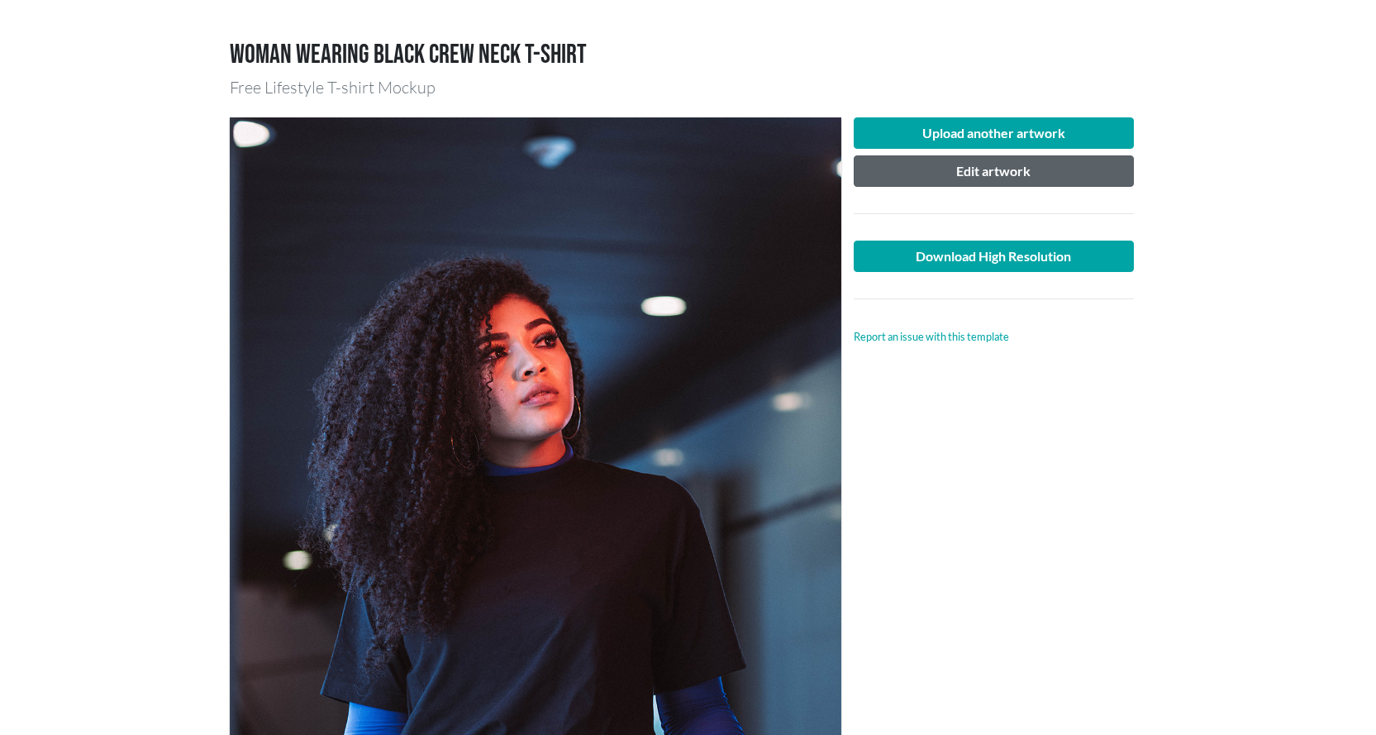
scroll to position [83, 0]
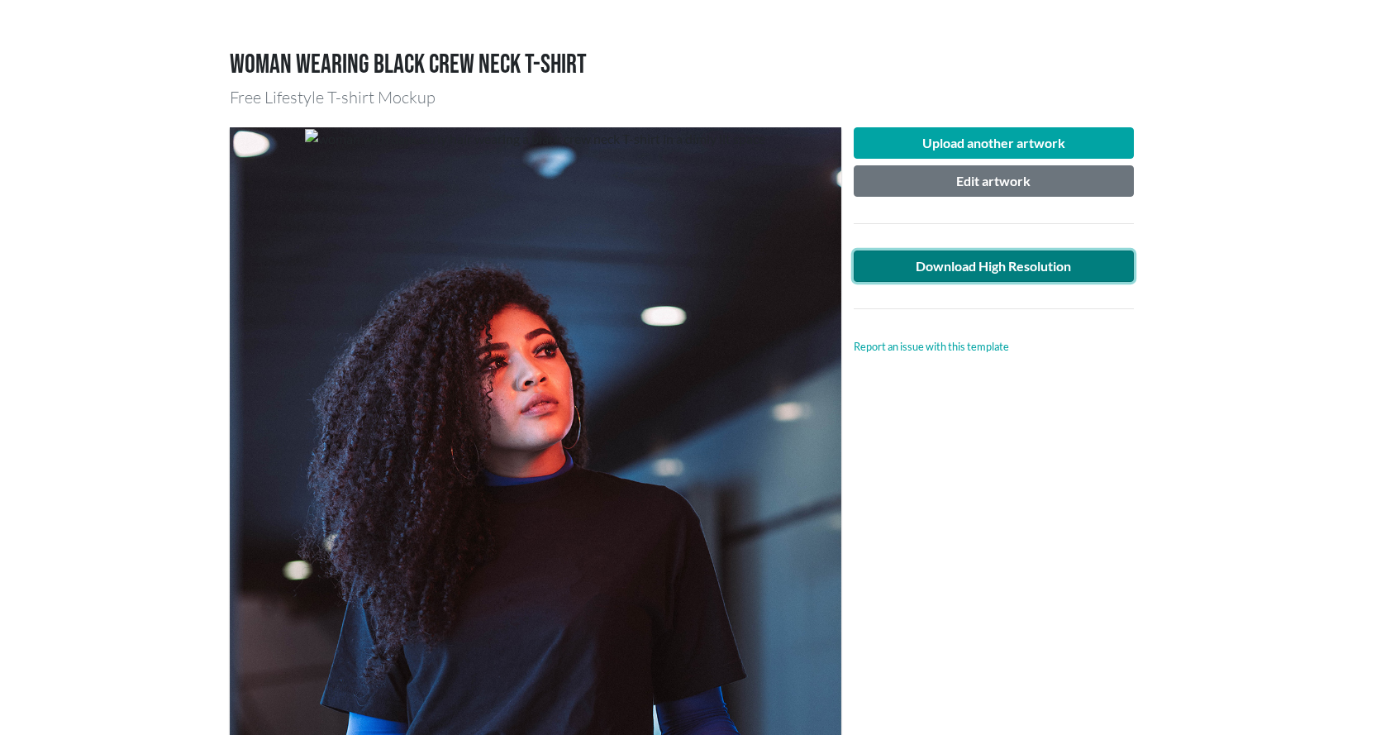
click at [1019, 265] on link "Download High Resolution" at bounding box center [994, 265] width 281 height 31
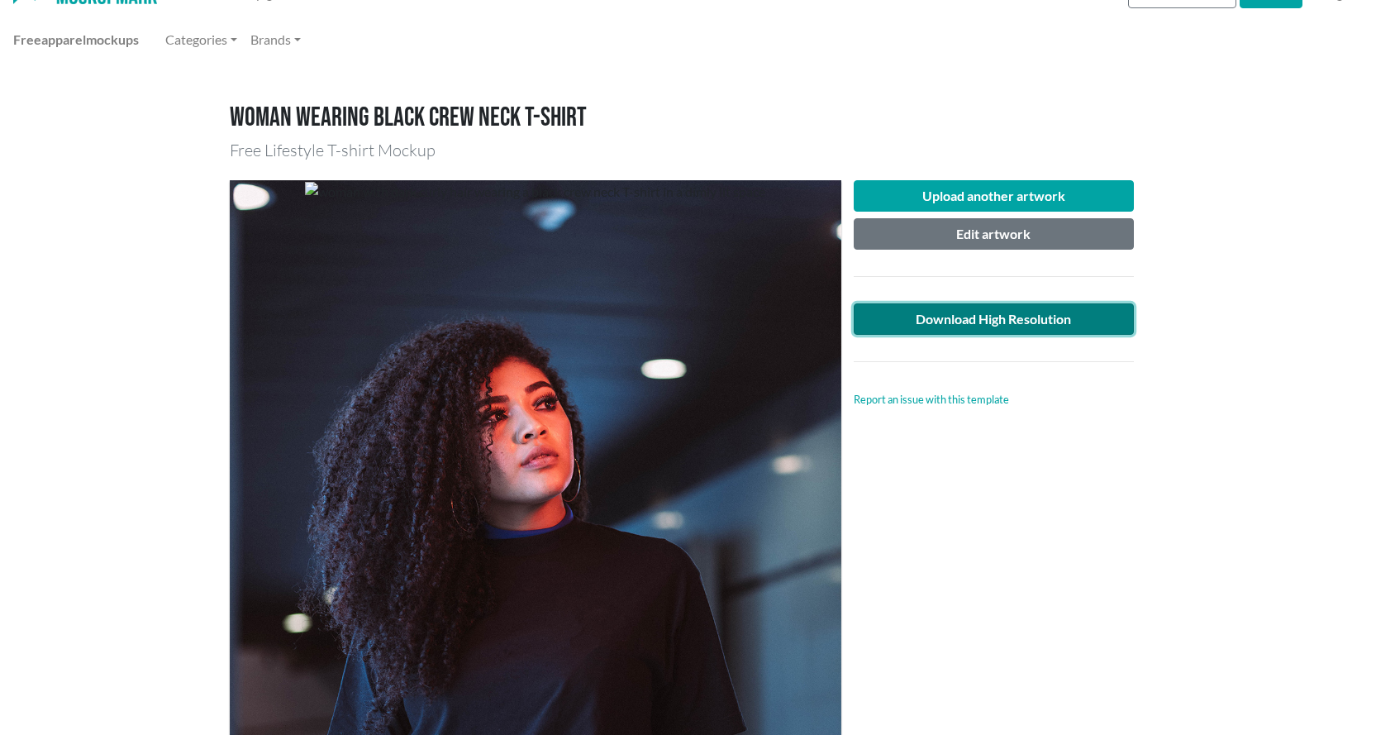
scroll to position [0, 0]
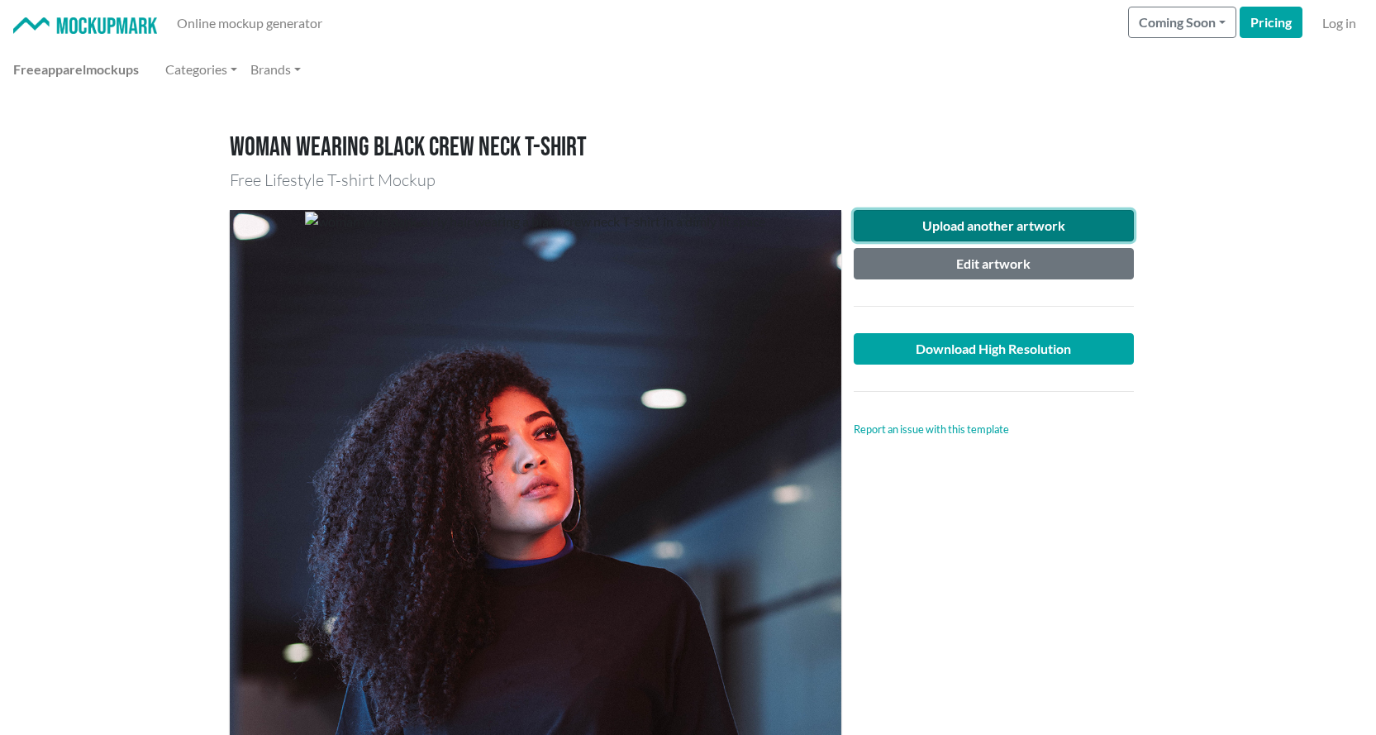
click at [979, 221] on button "Upload another artwork" at bounding box center [994, 225] width 281 height 31
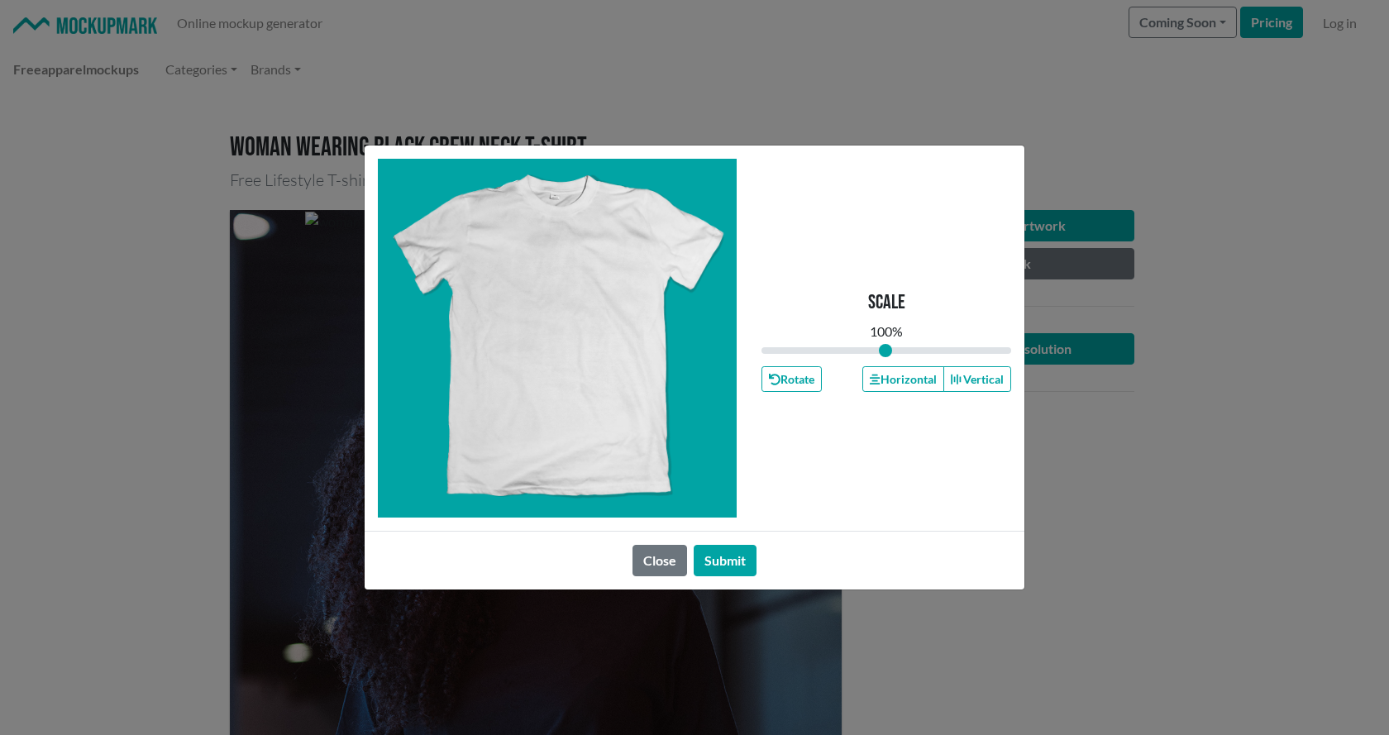
type input "1"
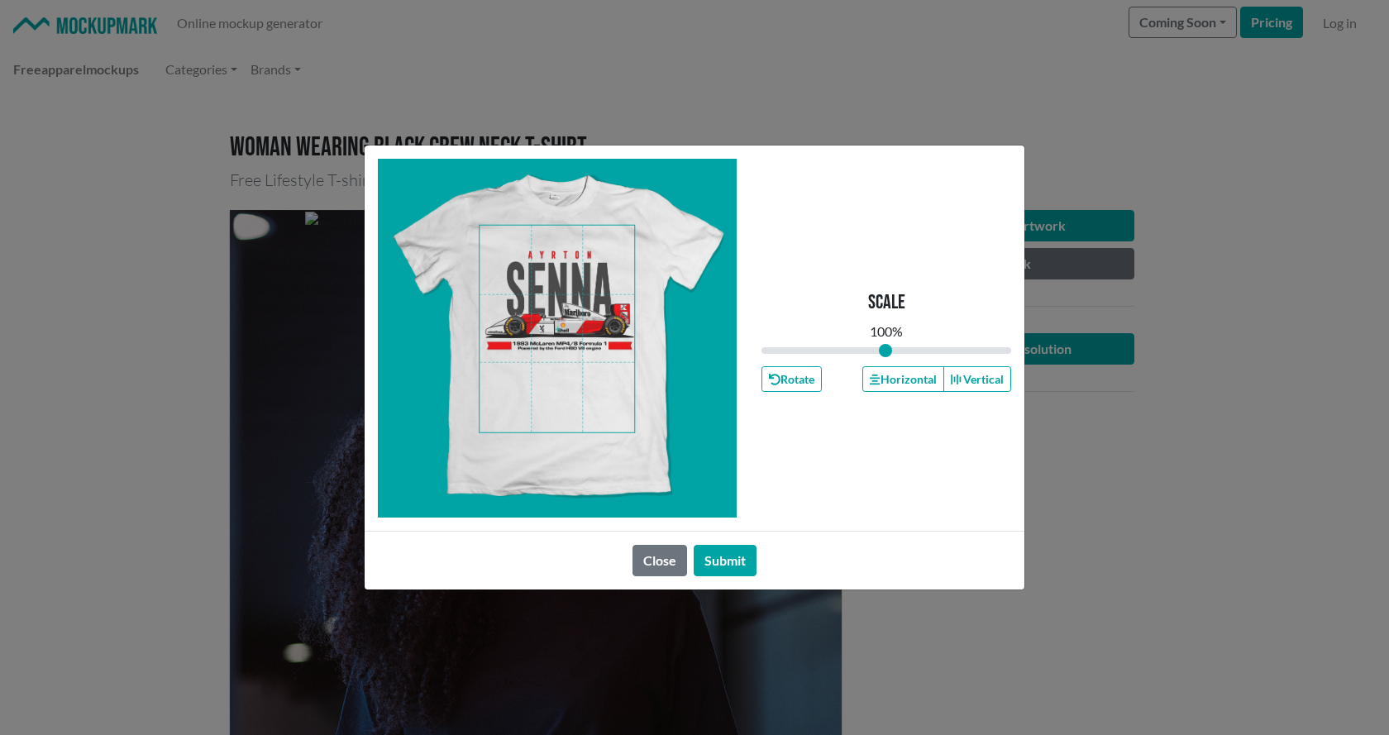
click at [561, 252] on span at bounding box center [556, 329] width 155 height 207
click at [893, 374] on button "Horizontal" at bounding box center [902, 379] width 81 height 26
click at [736, 561] on button "Submit" at bounding box center [724, 560] width 63 height 31
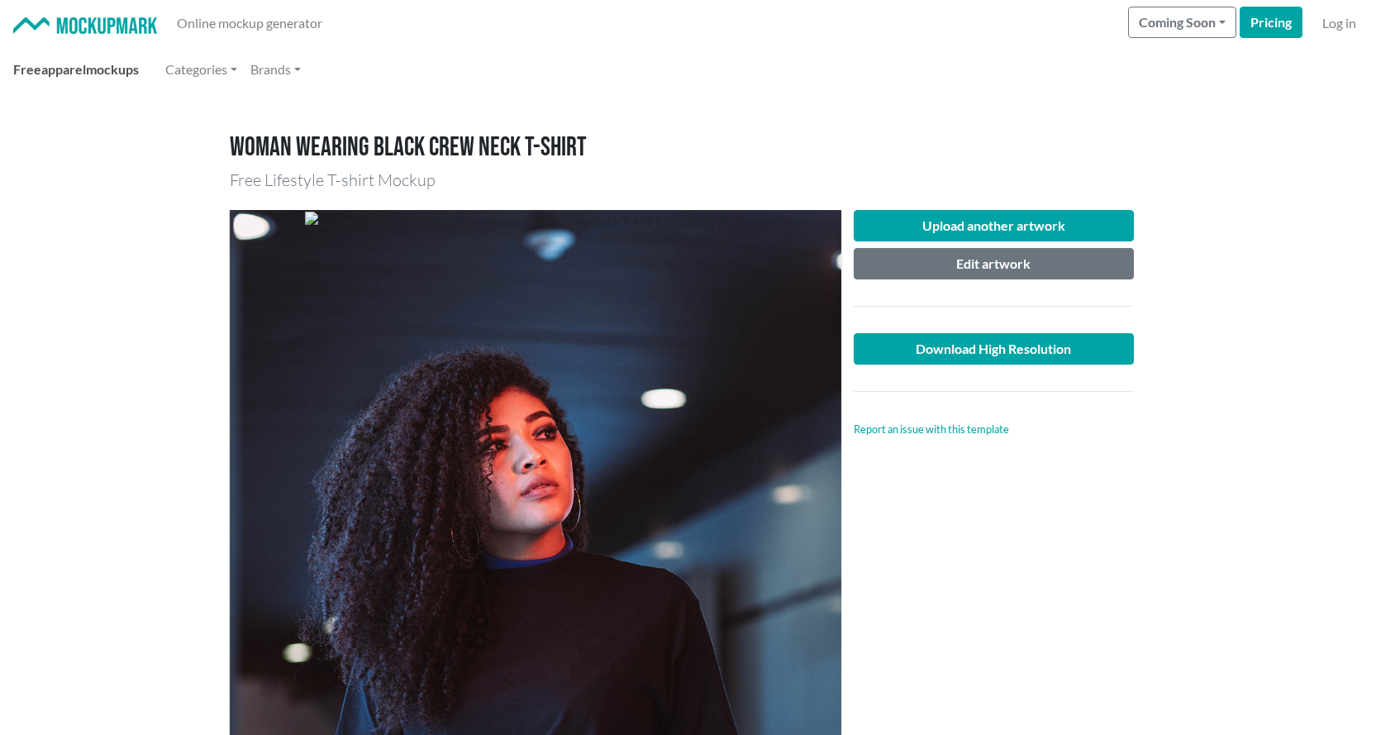
click at [98, 74] on link "Free apparel mockups" at bounding box center [76, 69] width 139 height 33
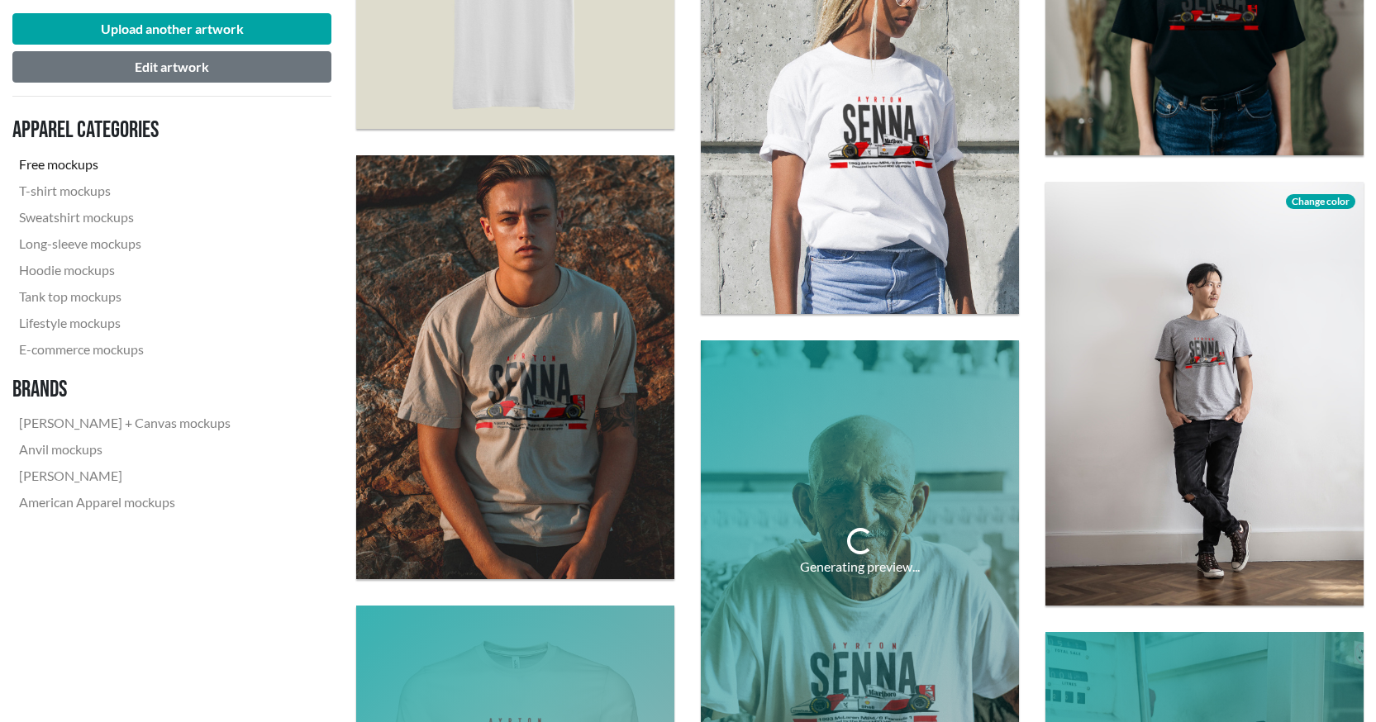
scroll to position [2149, 0]
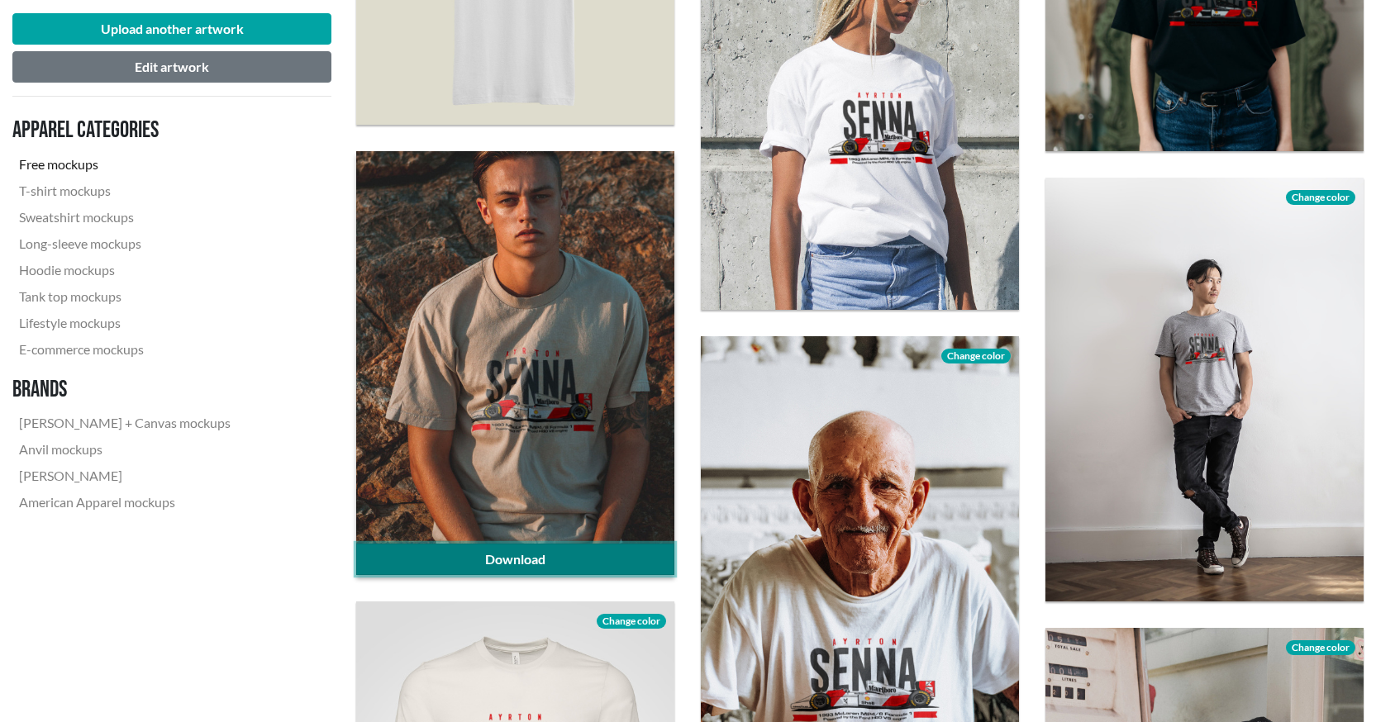
click at [531, 564] on link "Download" at bounding box center [515, 559] width 318 height 31
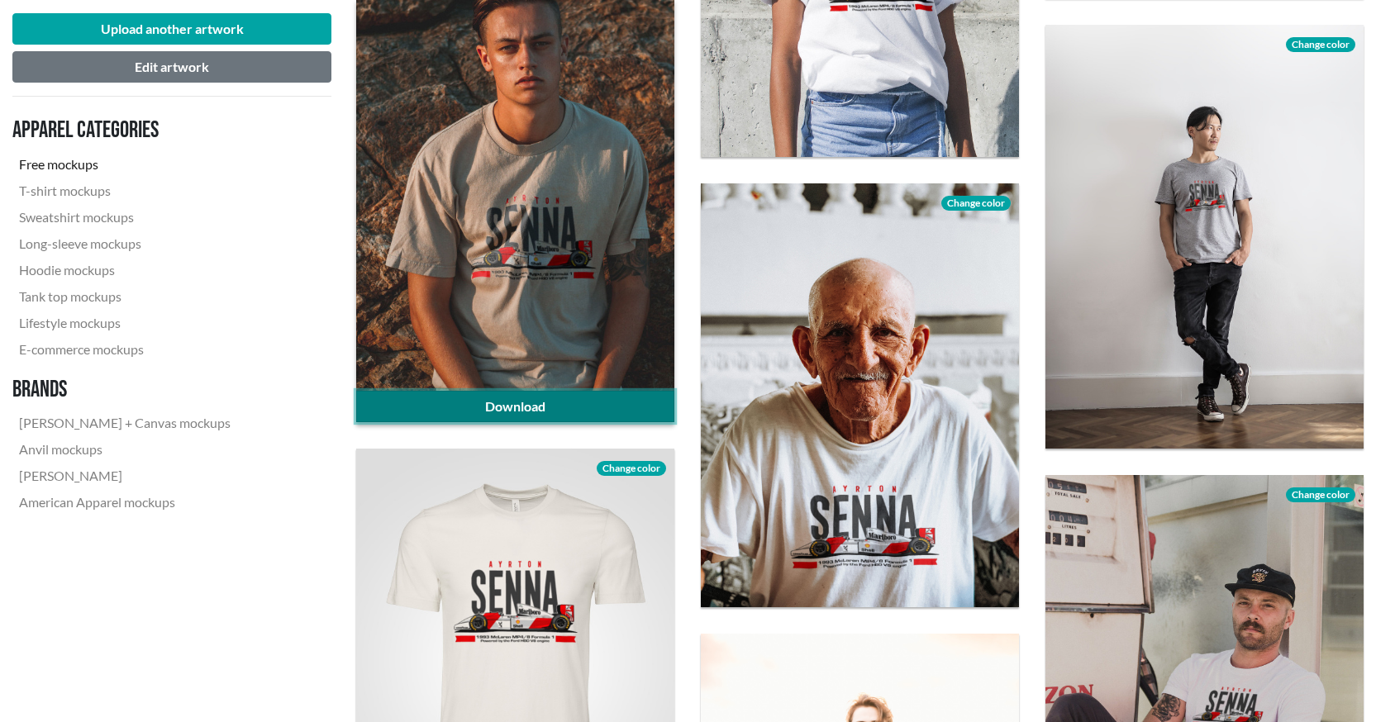
scroll to position [2314, 0]
